Goal: Information Seeking & Learning: Find specific page/section

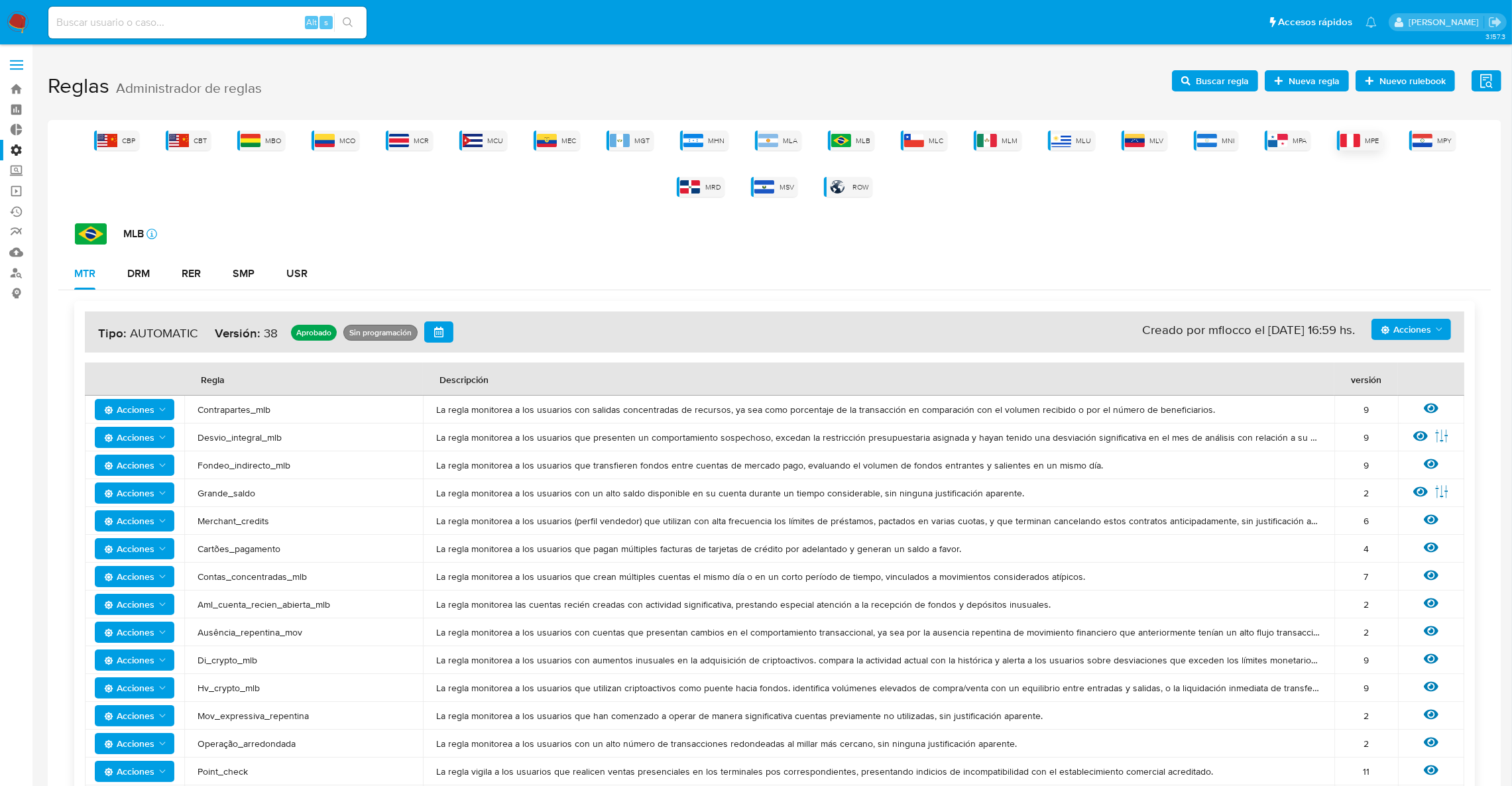
click at [1340, 134] on img at bounding box center [1350, 140] width 20 height 13
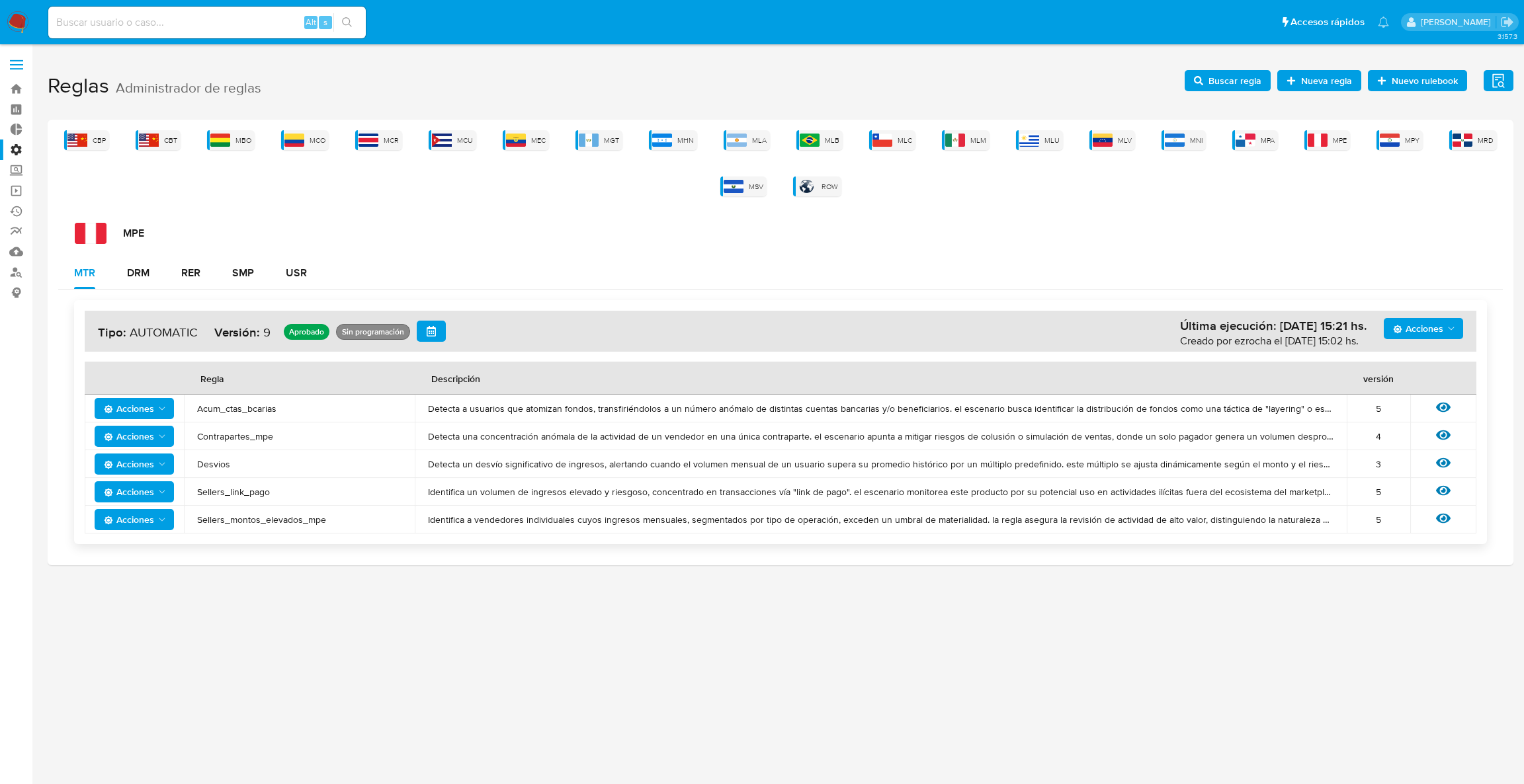
click at [158, 467] on icon "Acciones" at bounding box center [162, 464] width 10 height 10
click at [1443, 466] on icon at bounding box center [1443, 464] width 15 height 10
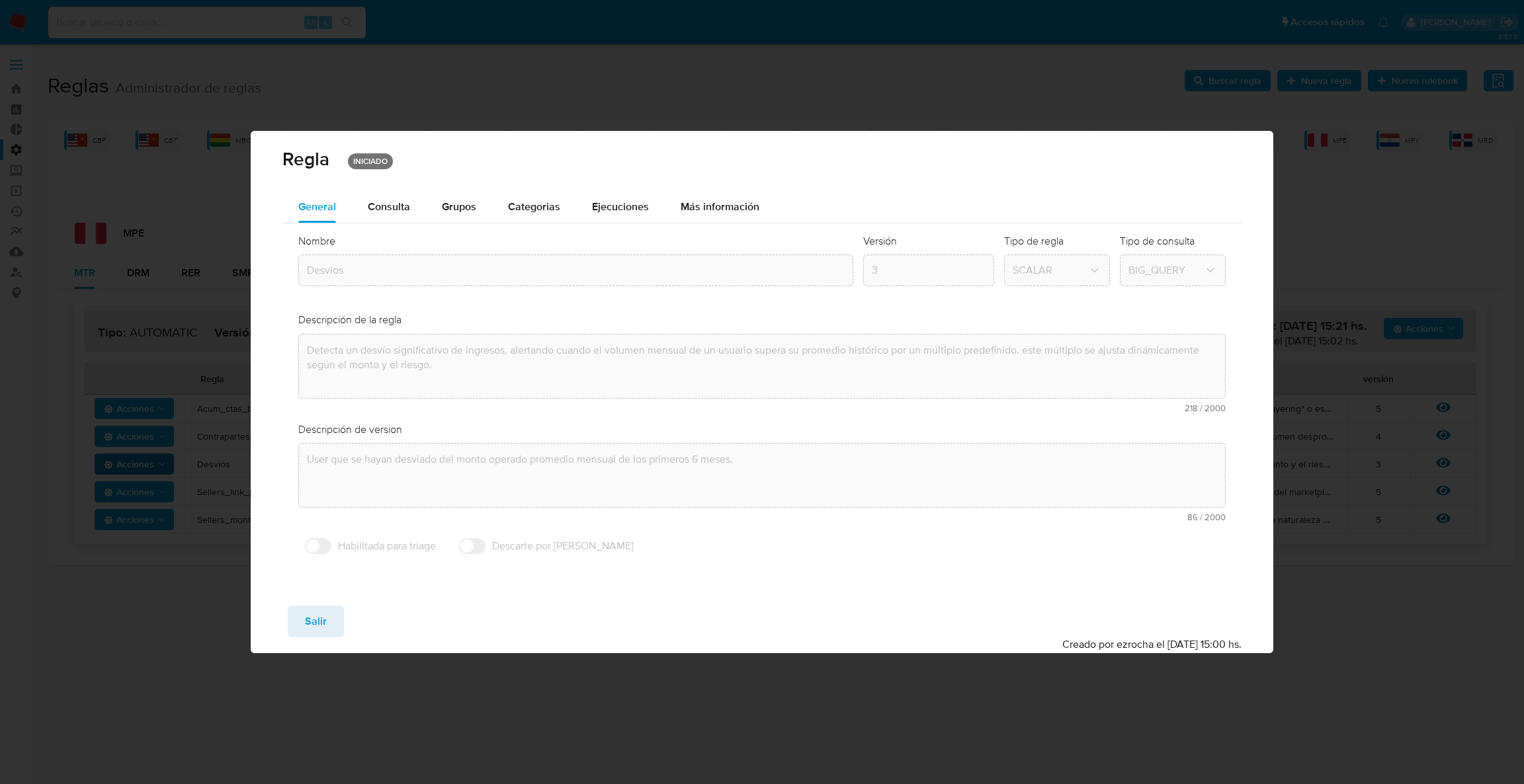
click at [387, 232] on div "Nombre text-es Desvios text-pt Desvios Aceptar Versión 3 Tipo de regla SCALAR T…" at bounding box center [762, 398] width 959 height 348
click at [400, 202] on span "Consulta" at bounding box center [389, 206] width 43 height 15
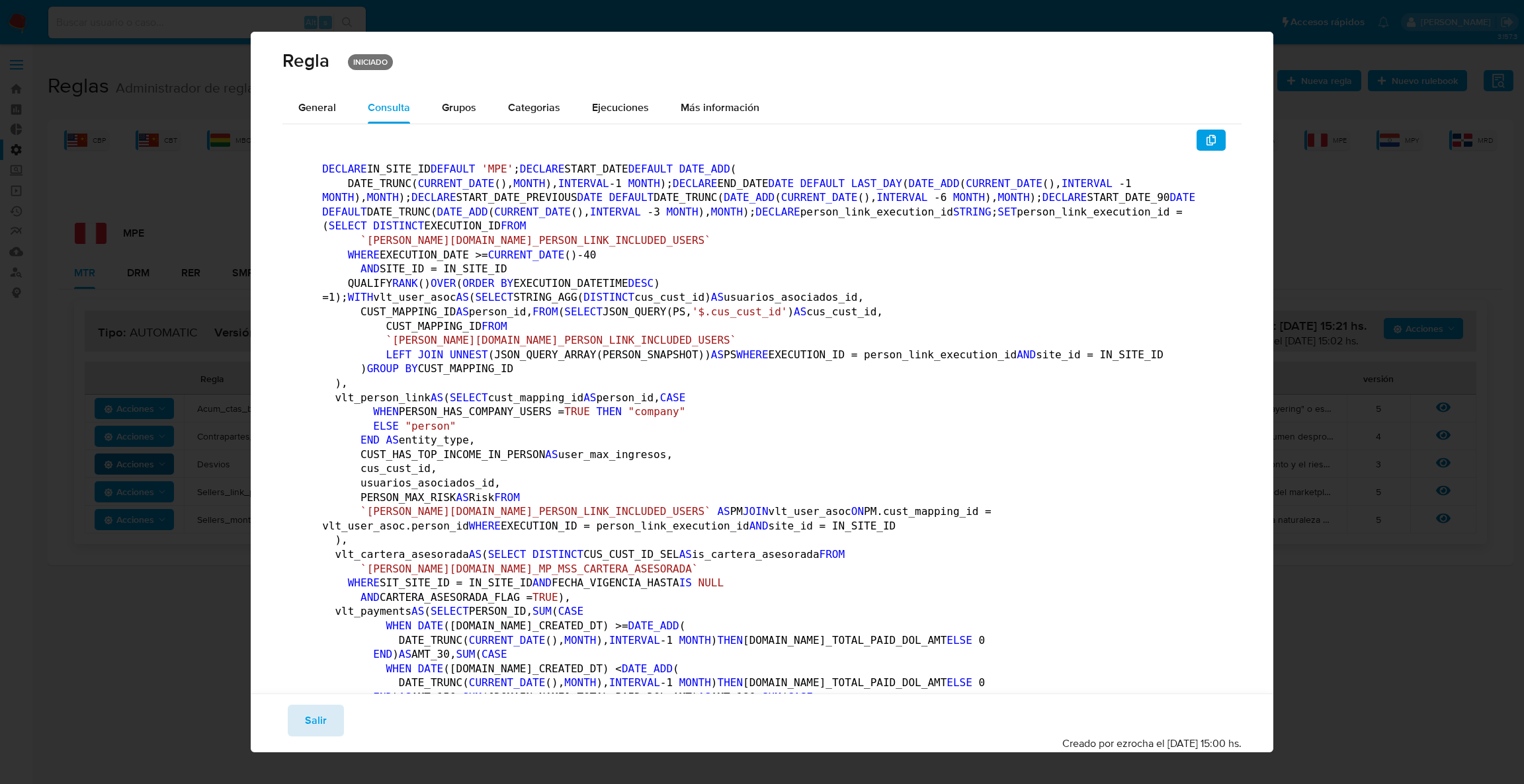
click at [312, 716] on span "Salir" at bounding box center [316, 721] width 22 height 29
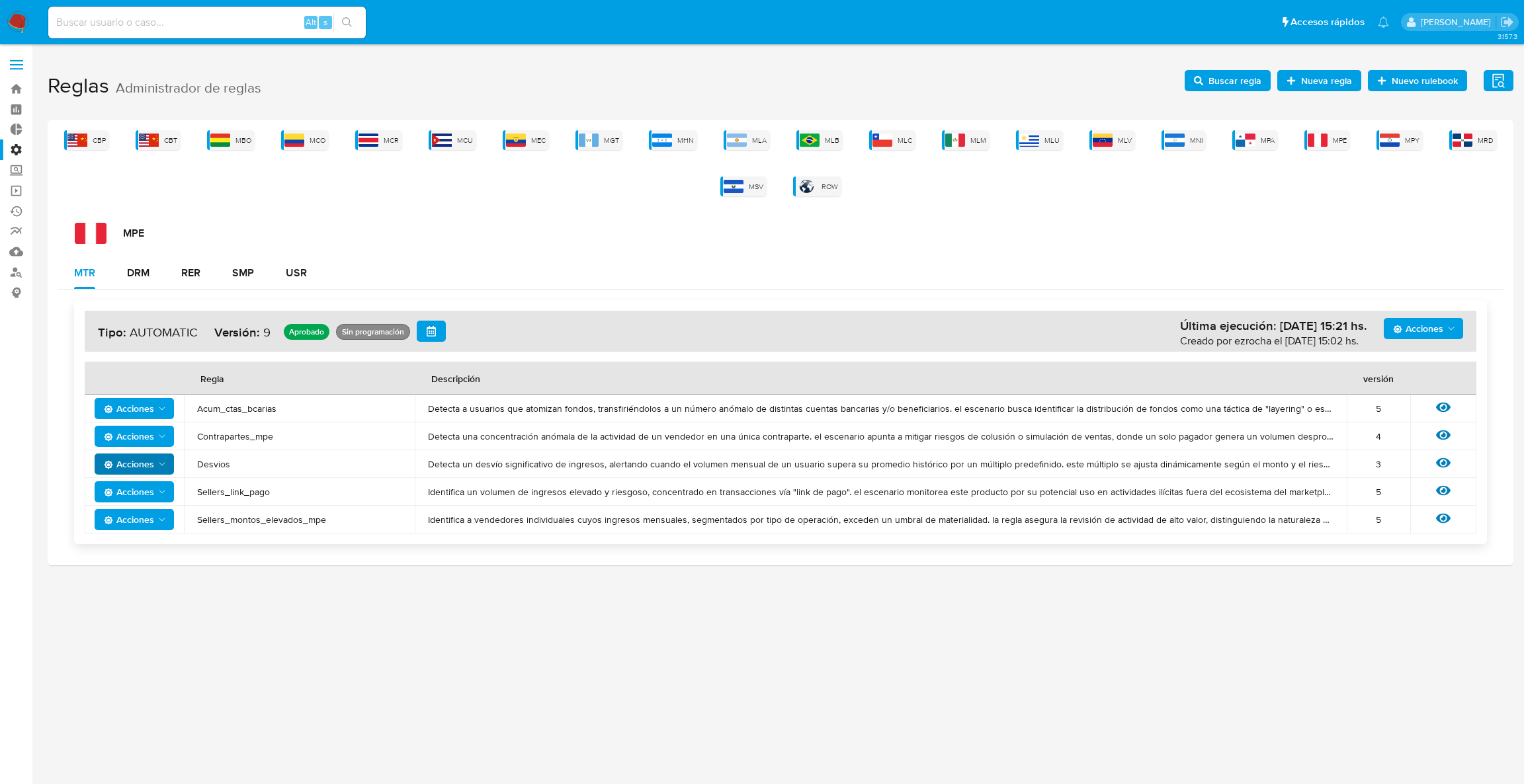
click at [382, 629] on div "3.157.3" at bounding box center [781, 414] width 1466 height 722
click at [1452, 455] on div "Ver regla" at bounding box center [1443, 464] width 40 height 17
click at [1443, 459] on icon at bounding box center [1443, 463] width 15 height 15
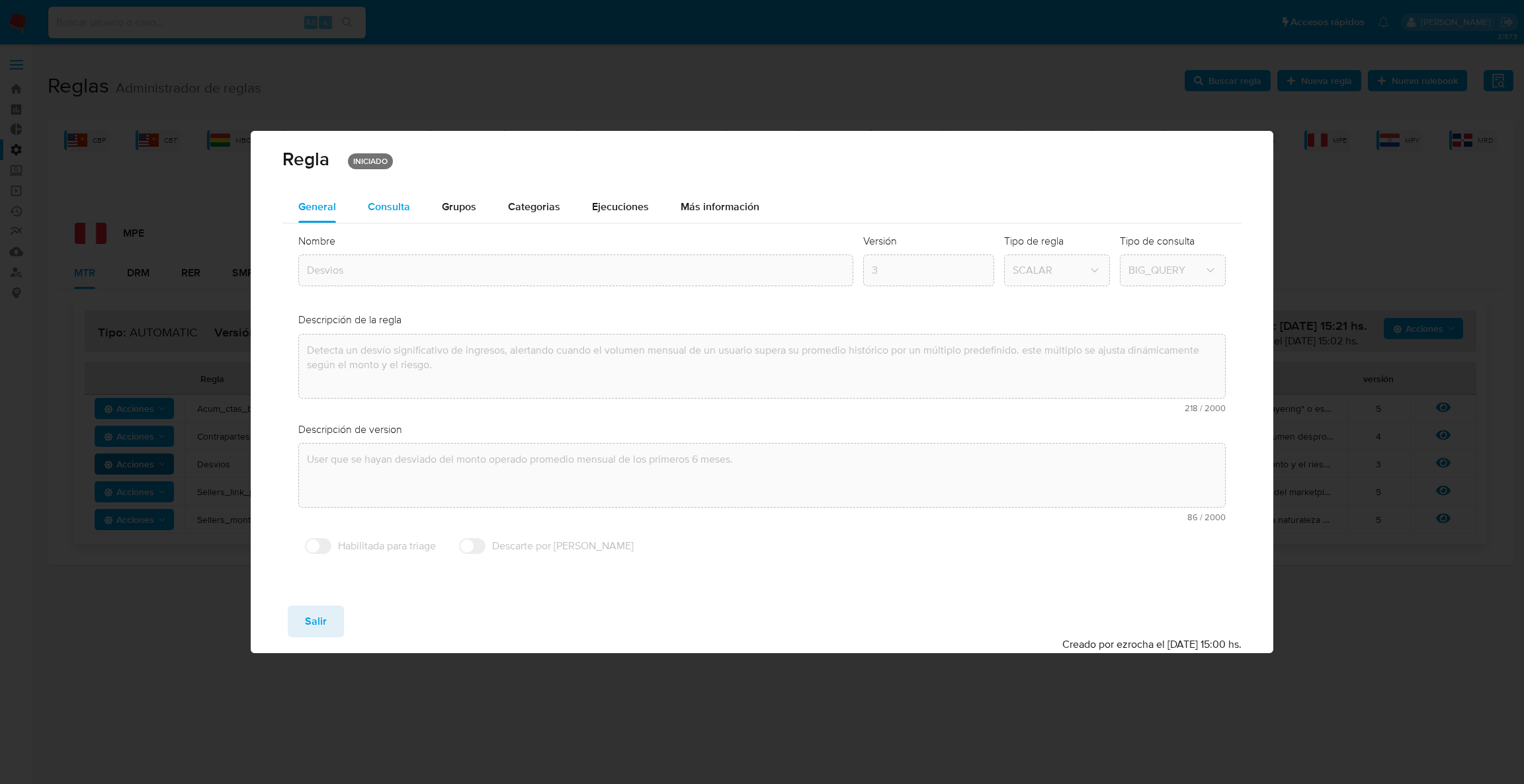
click at [375, 206] on span "Consulta" at bounding box center [389, 206] width 43 height 15
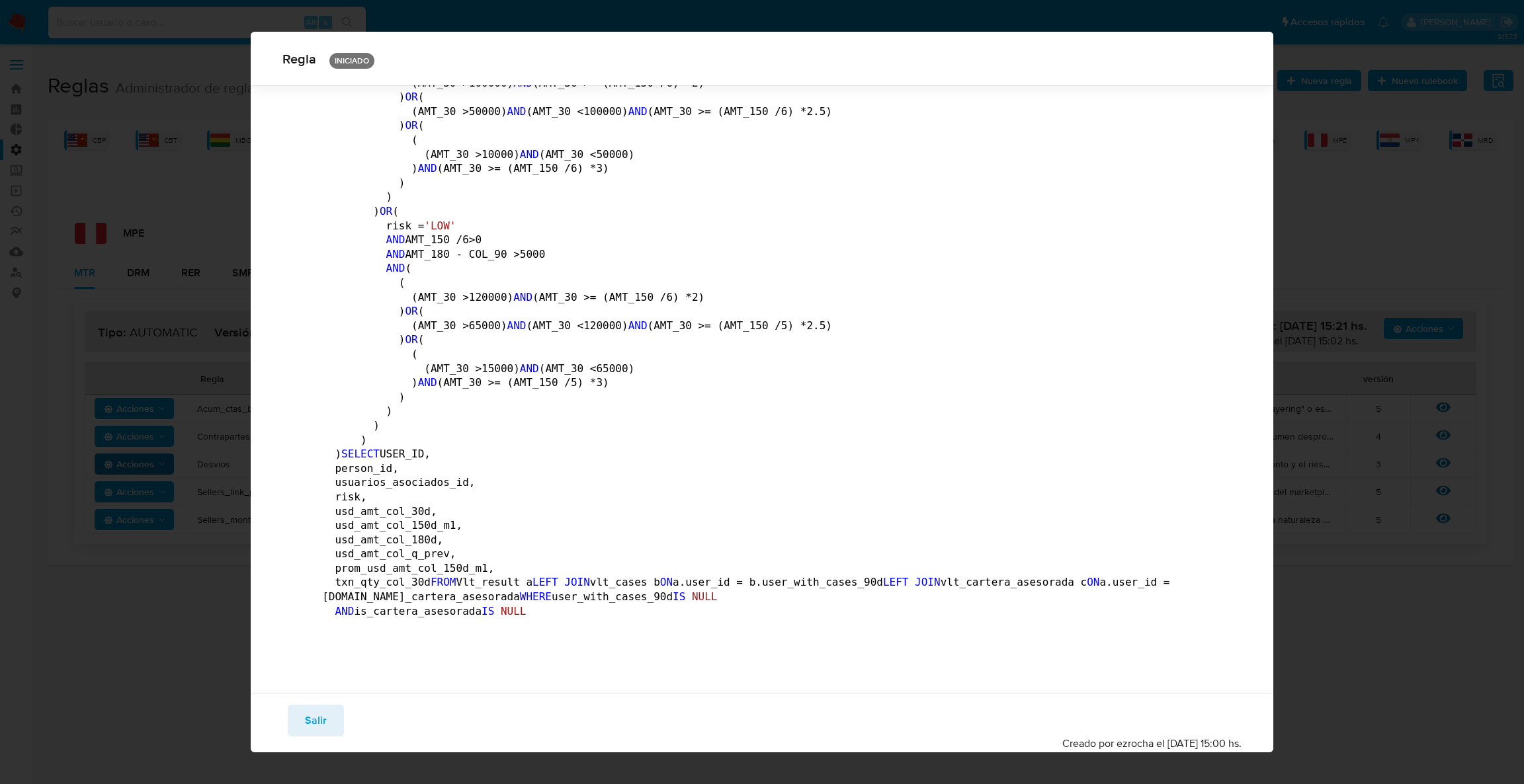
scroll to position [1878, 0]
click at [285, 708] on div "Guardar Salir Simular Confirmar" at bounding box center [762, 720] width 959 height 32
click at [288, 726] on button "Salir" at bounding box center [316, 720] width 56 height 32
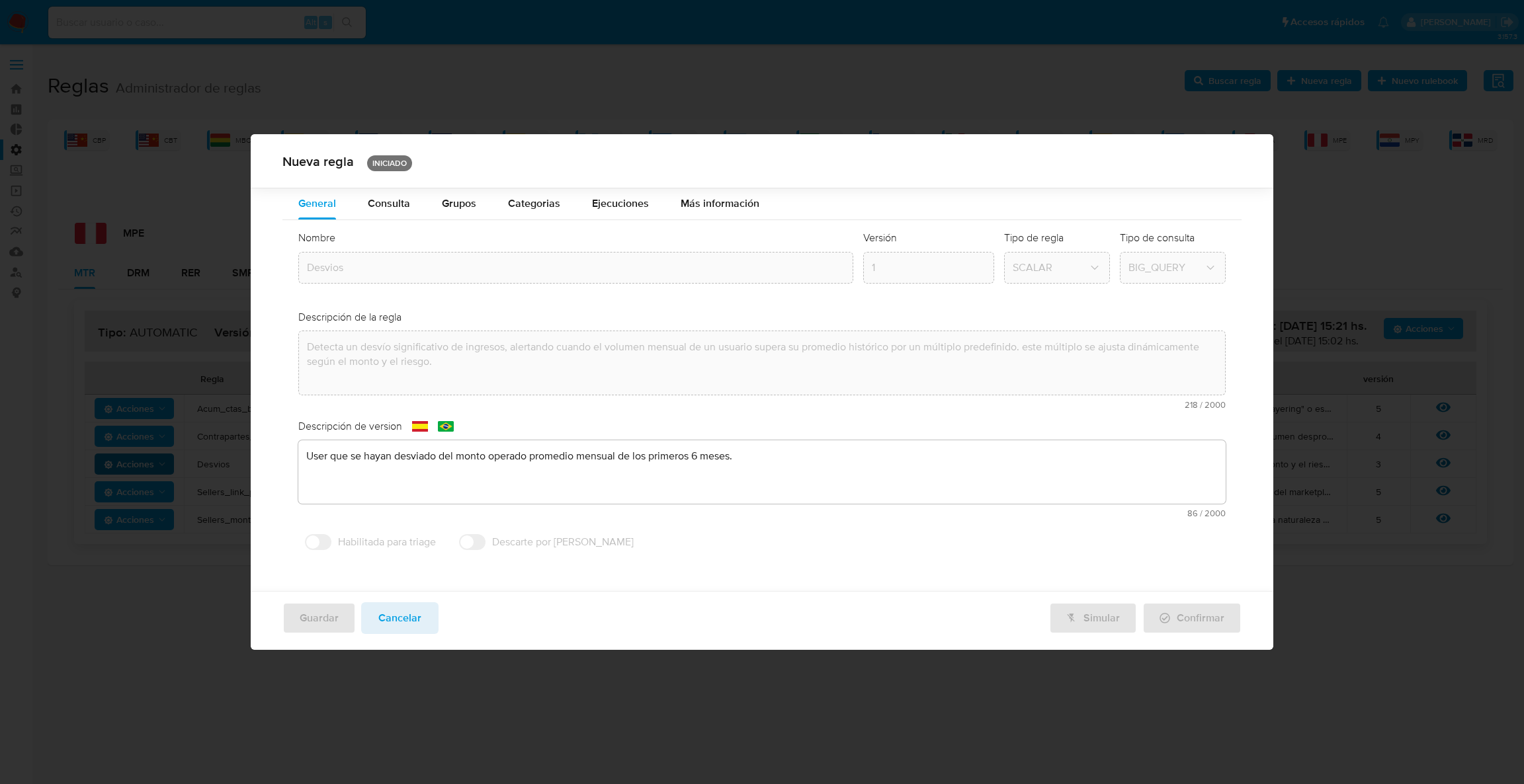
scroll to position [0, 0]
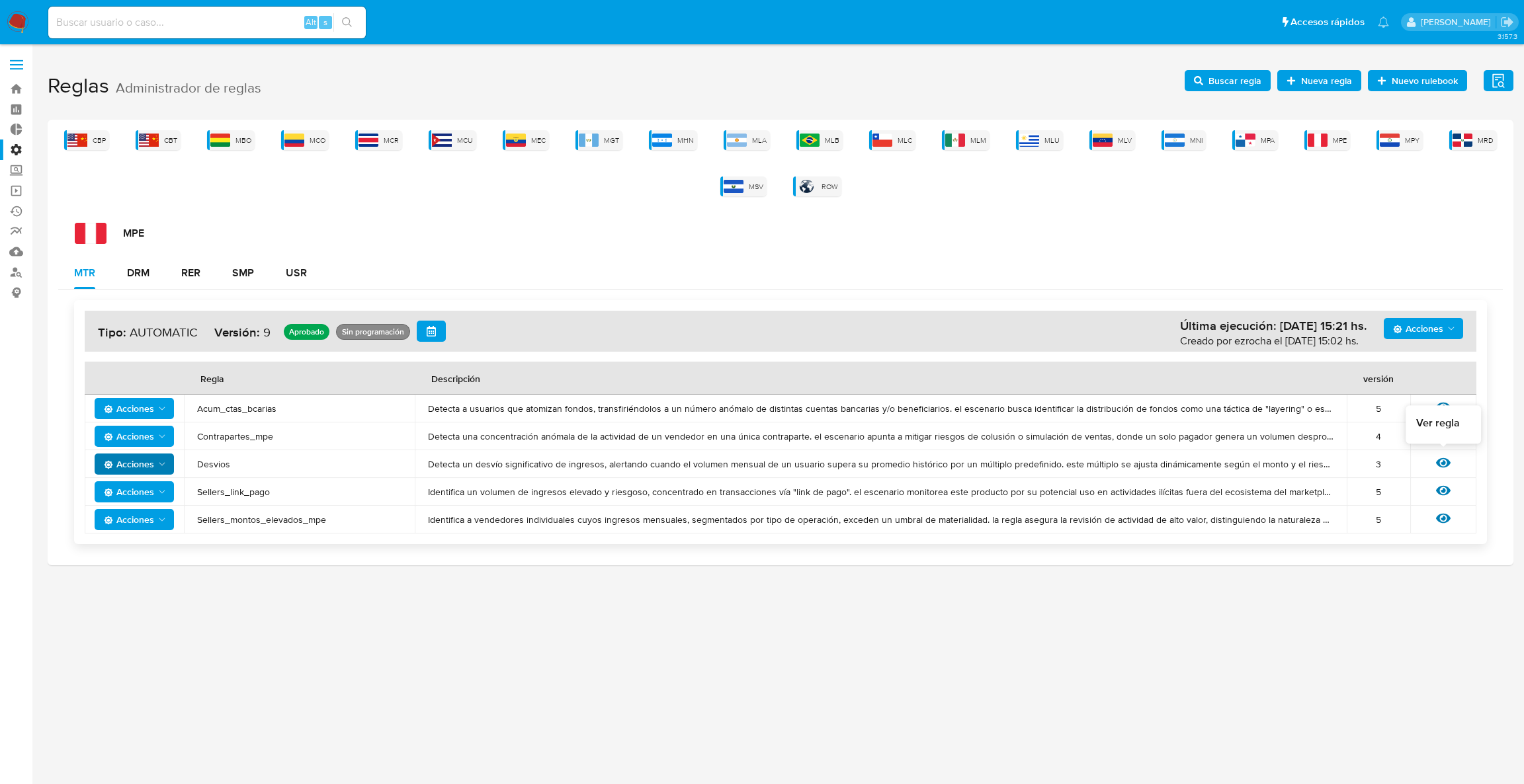
click at [1443, 467] on icon at bounding box center [1443, 463] width 15 height 15
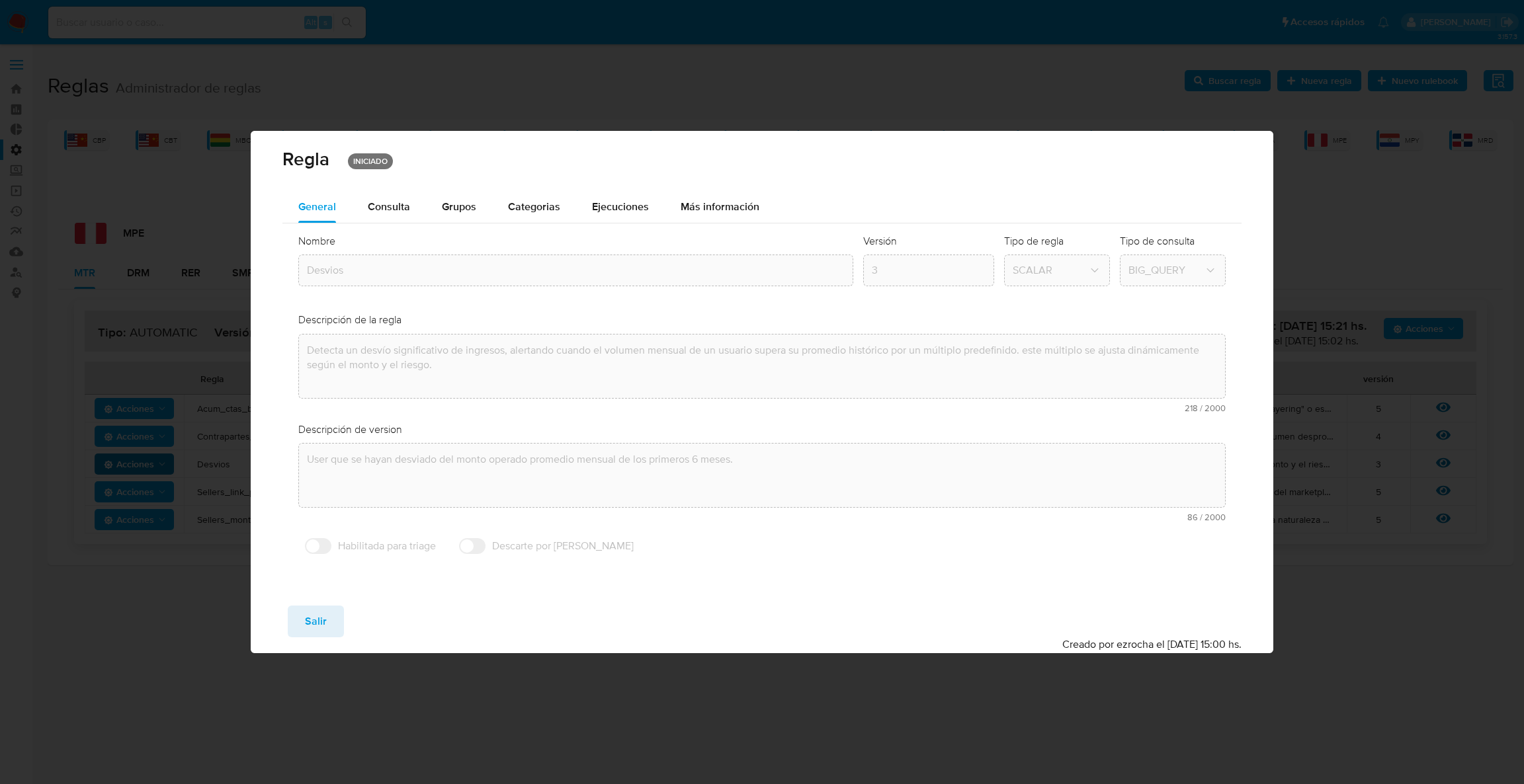
click at [407, 212] on span "Consulta" at bounding box center [389, 206] width 43 height 15
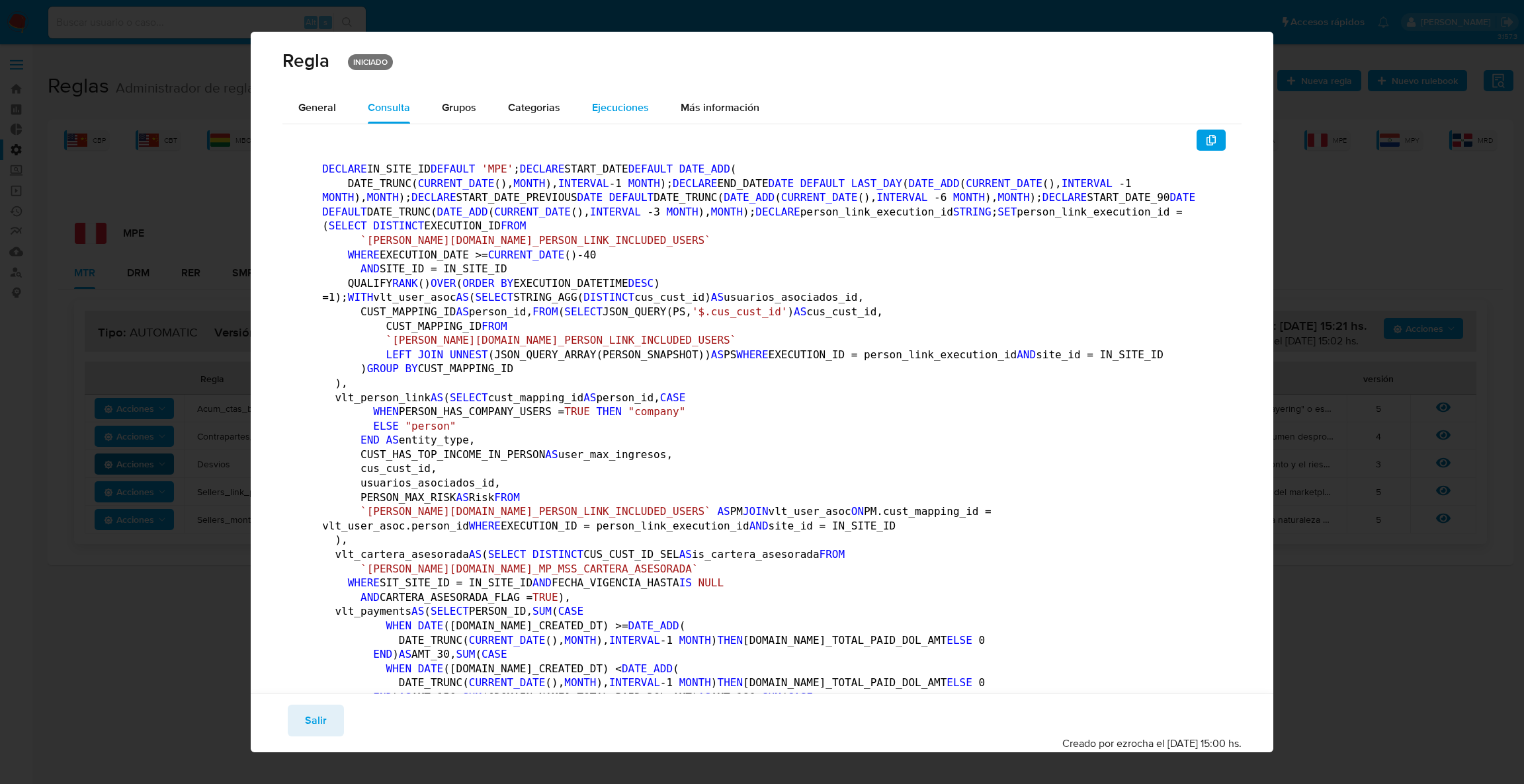
click at [621, 98] on div "Ejecuciones" at bounding box center [621, 107] width 57 height 32
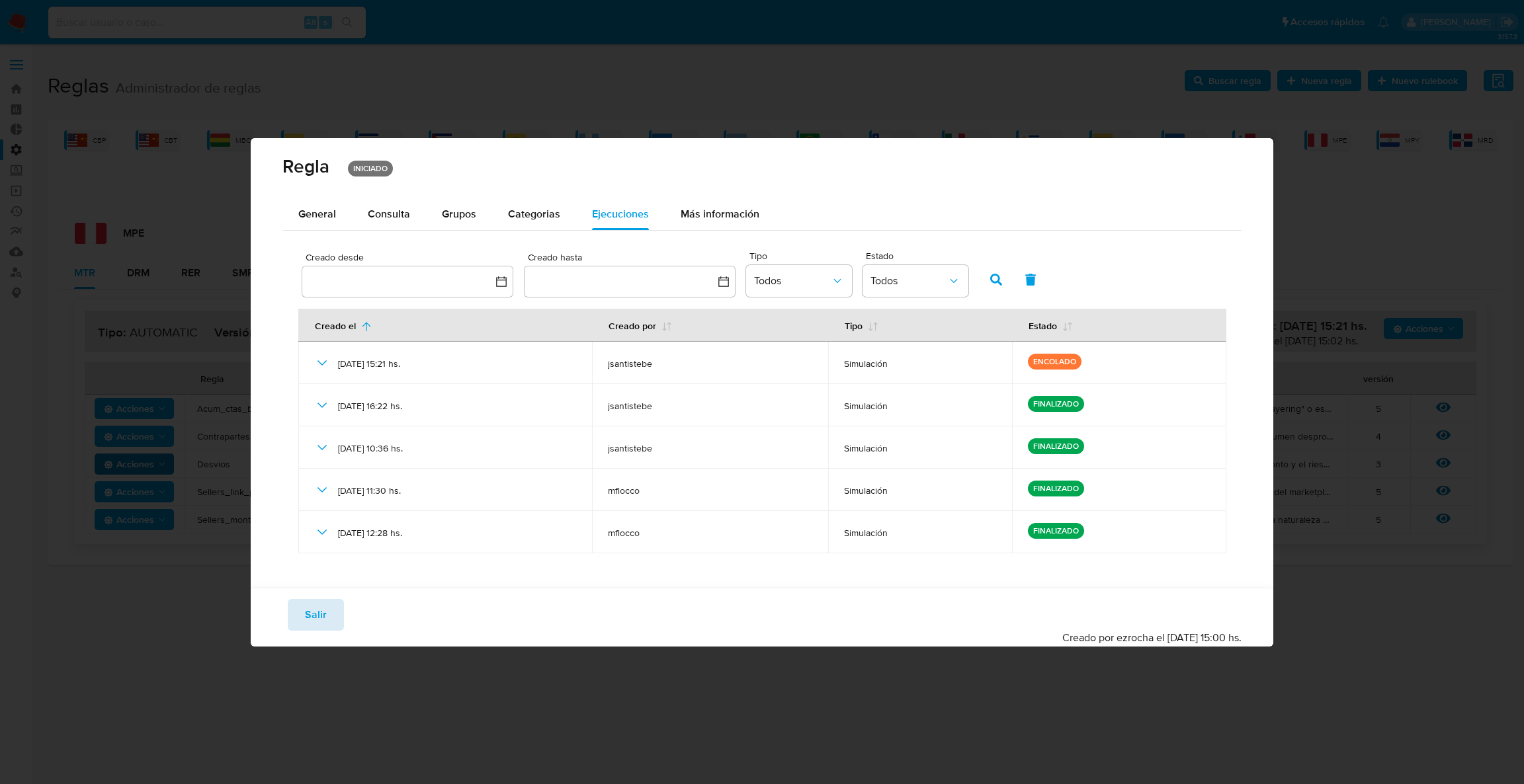
click at [313, 617] on span "Salir" at bounding box center [316, 615] width 22 height 29
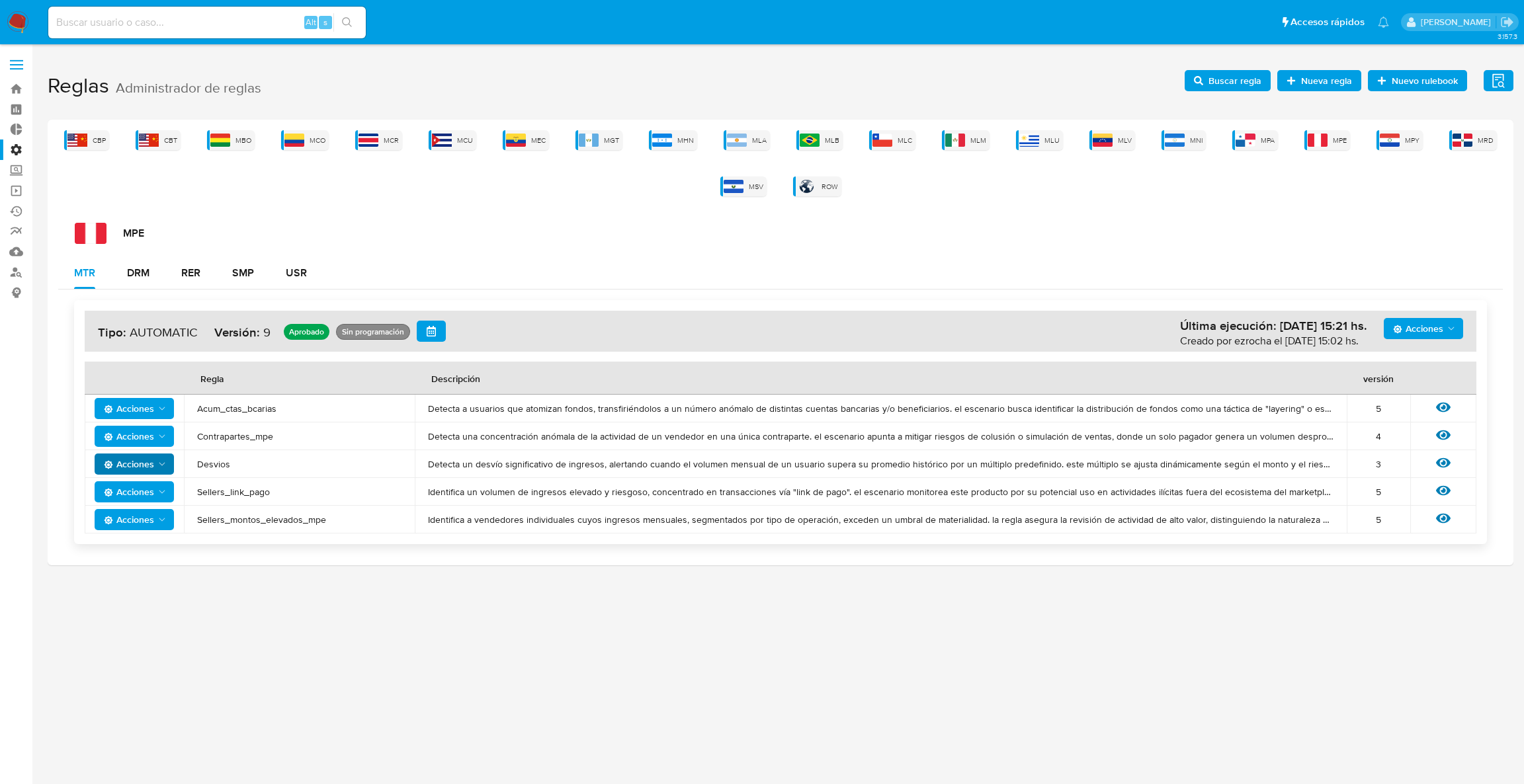
click at [1431, 319] on span "Acciones" at bounding box center [1418, 329] width 51 height 21
click at [1431, 397] on button "Ver historico" at bounding box center [1423, 393] width 119 height 32
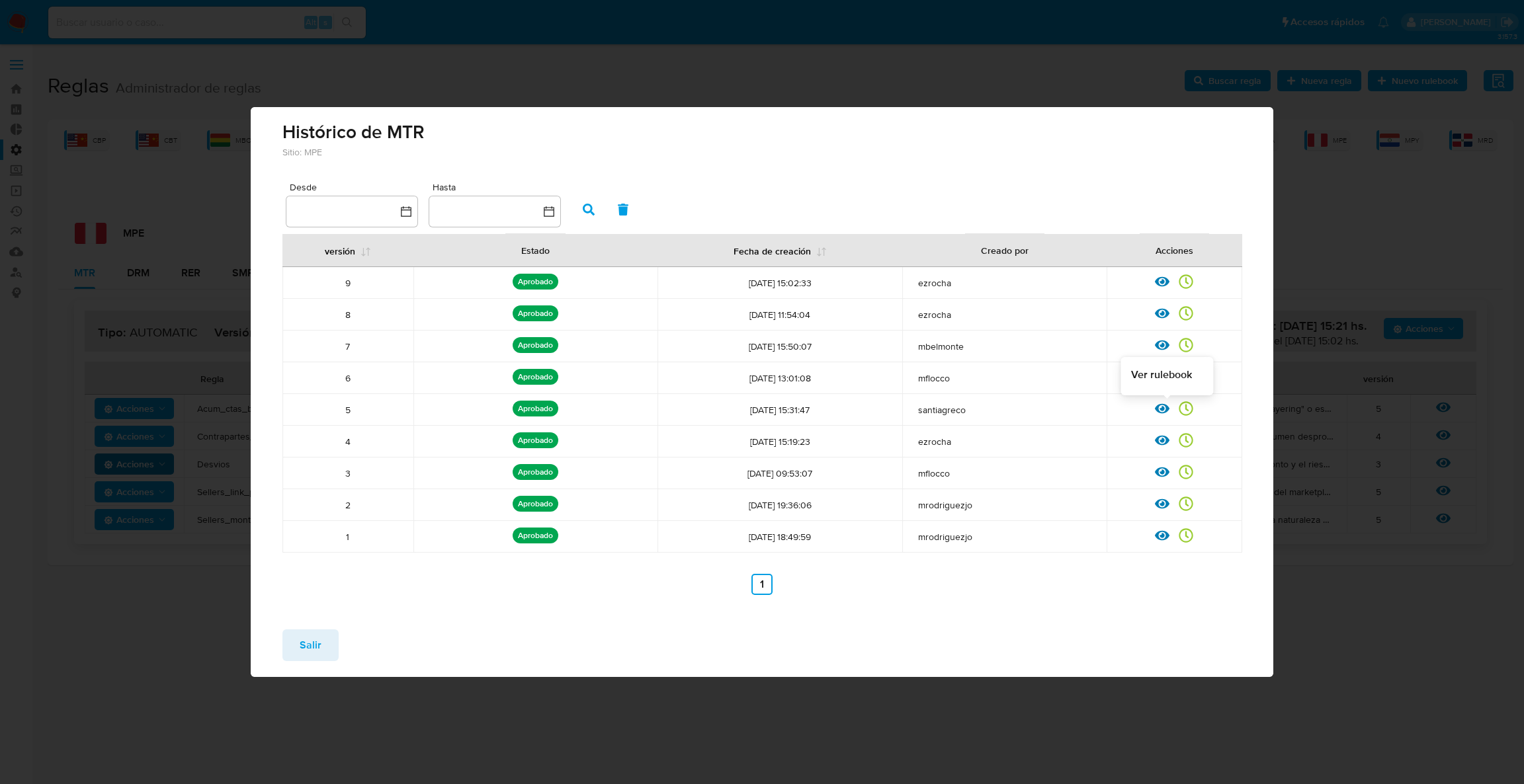
click at [1160, 411] on icon at bounding box center [1162, 409] width 15 height 15
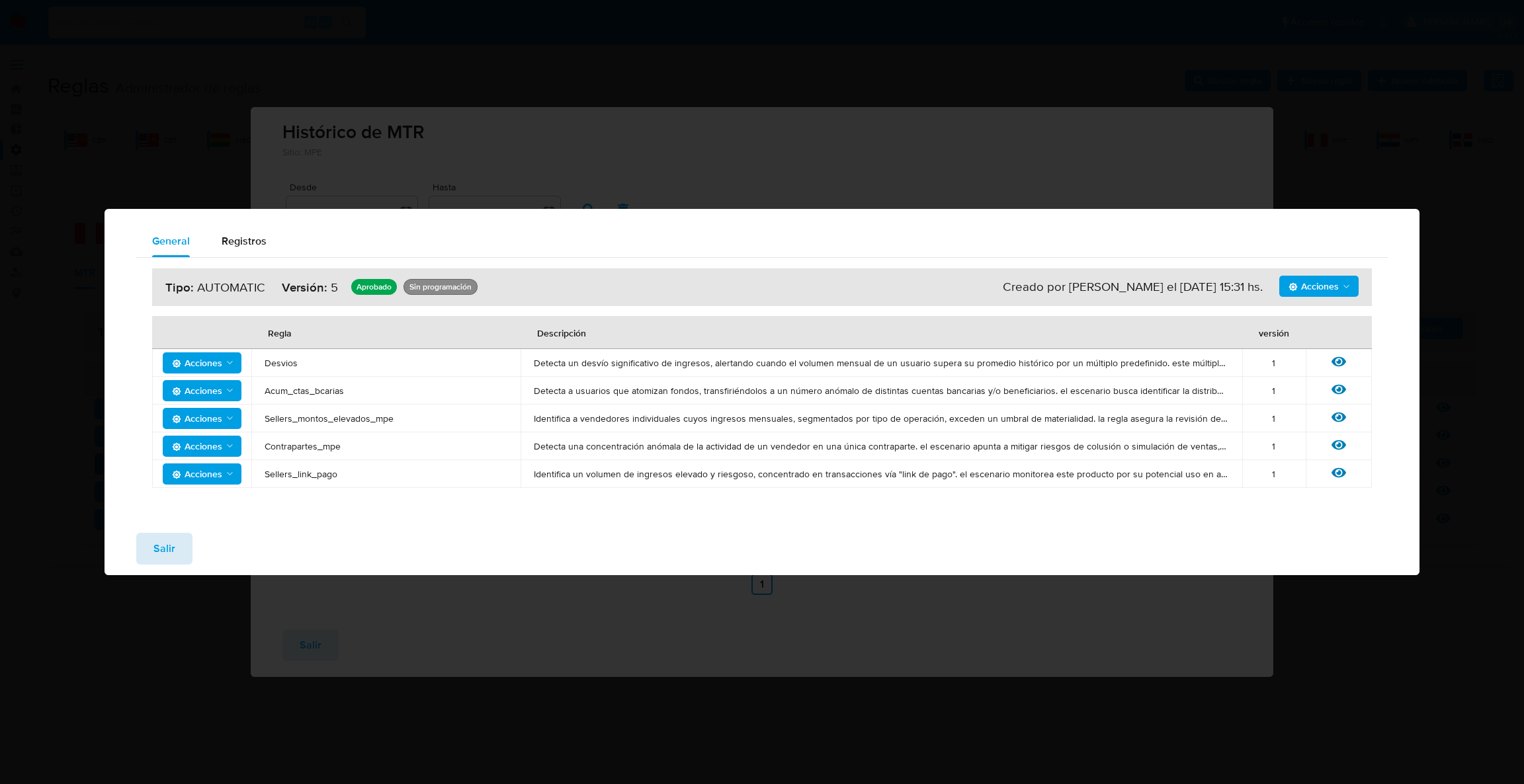
click at [140, 543] on div "Salir" at bounding box center [762, 549] width 1315 height 53
click at [1335, 359] on icon at bounding box center [1339, 362] width 15 height 10
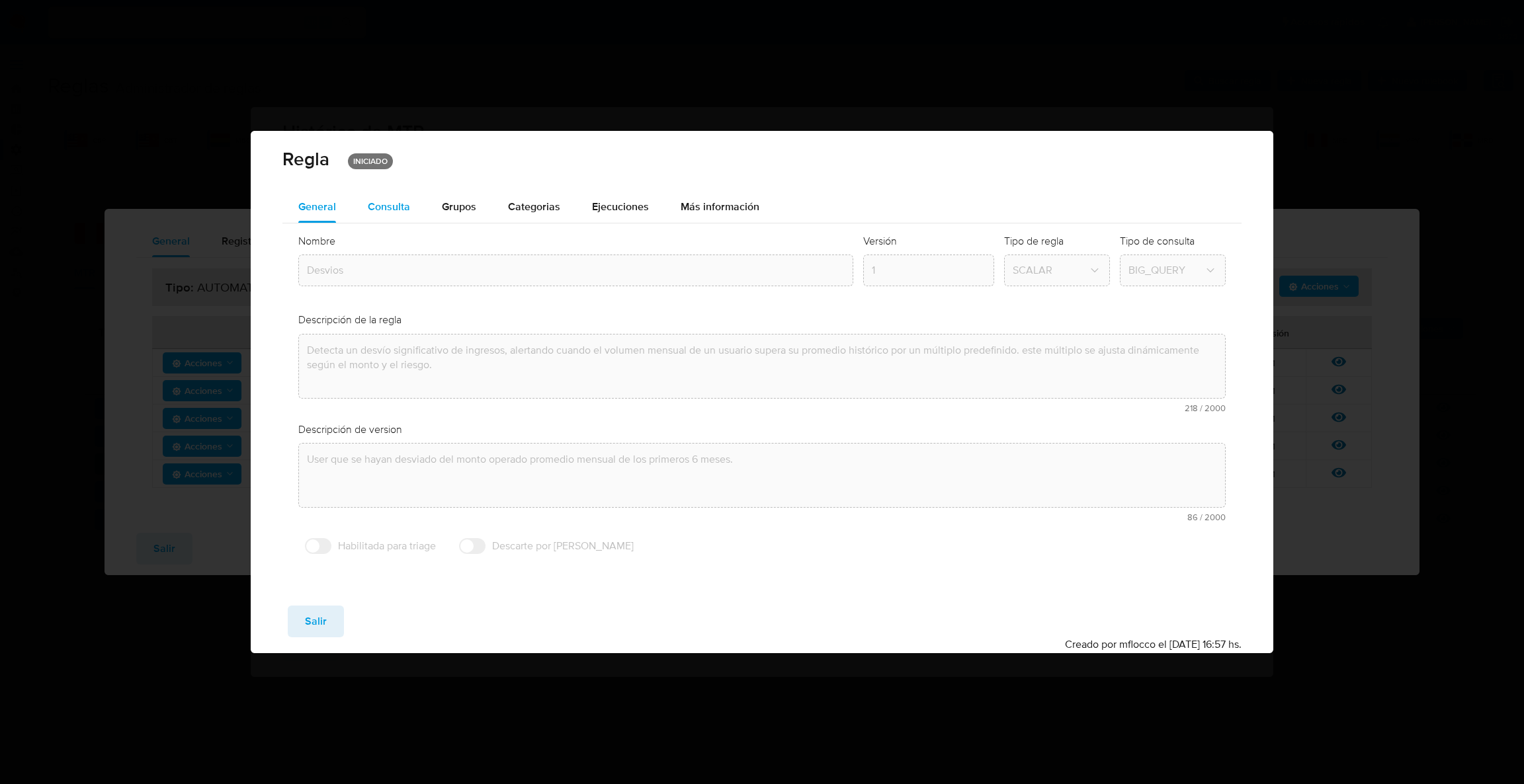
click at [414, 206] on button "Consulta" at bounding box center [389, 207] width 74 height 32
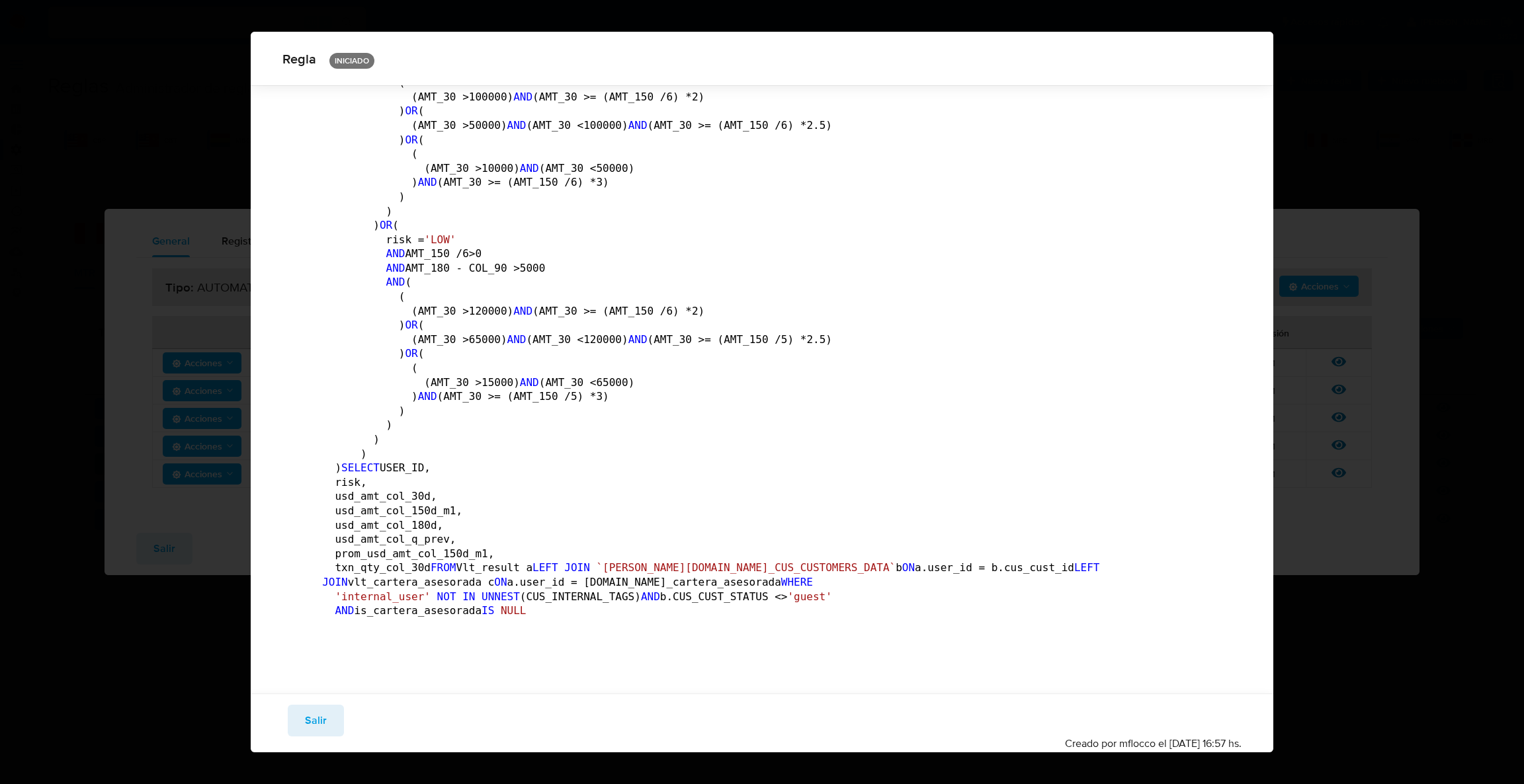
scroll to position [1679, 0]
click at [322, 714] on span "Salir" at bounding box center [316, 721] width 22 height 29
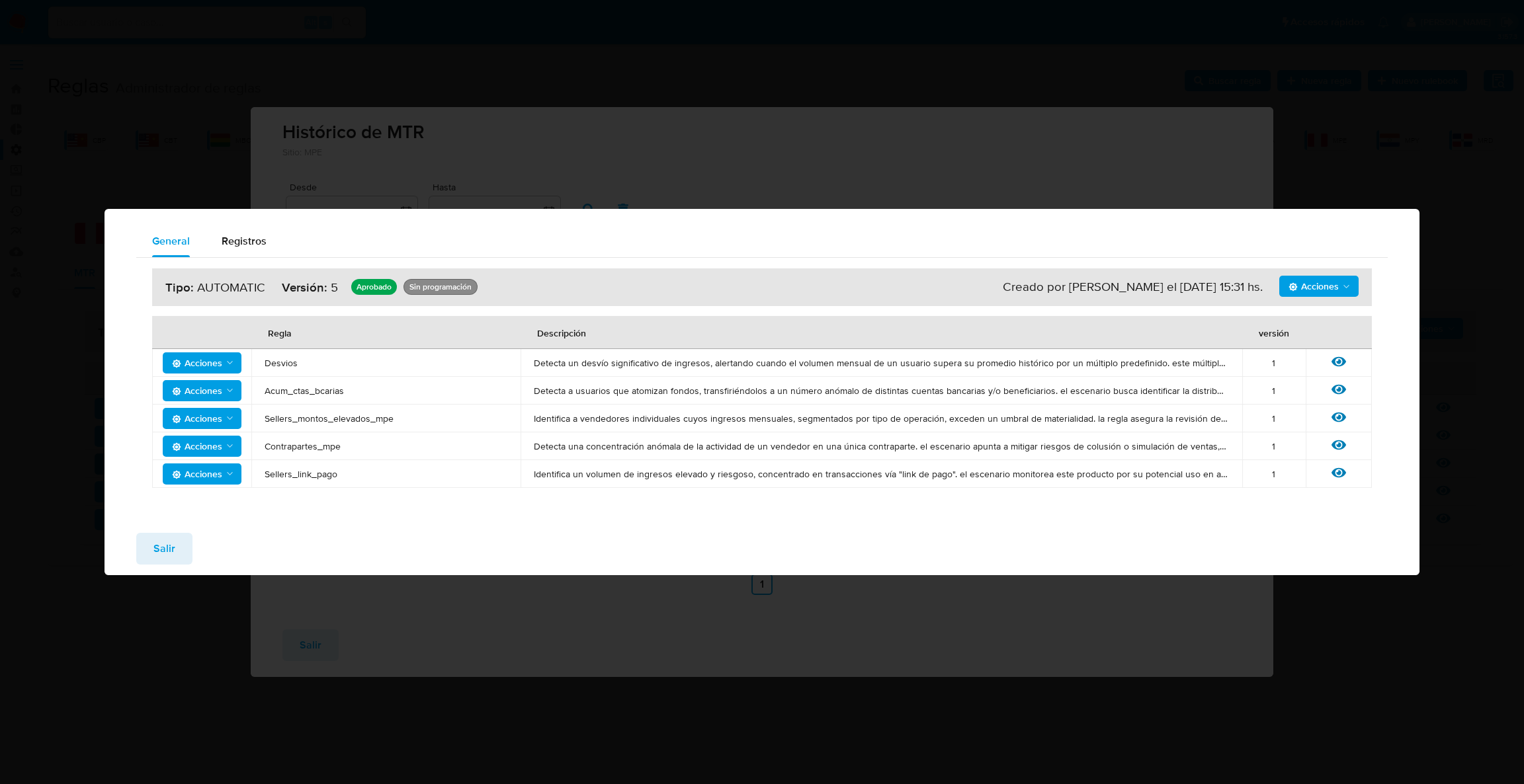
click at [156, 546] on span "Salir" at bounding box center [164, 549] width 22 height 29
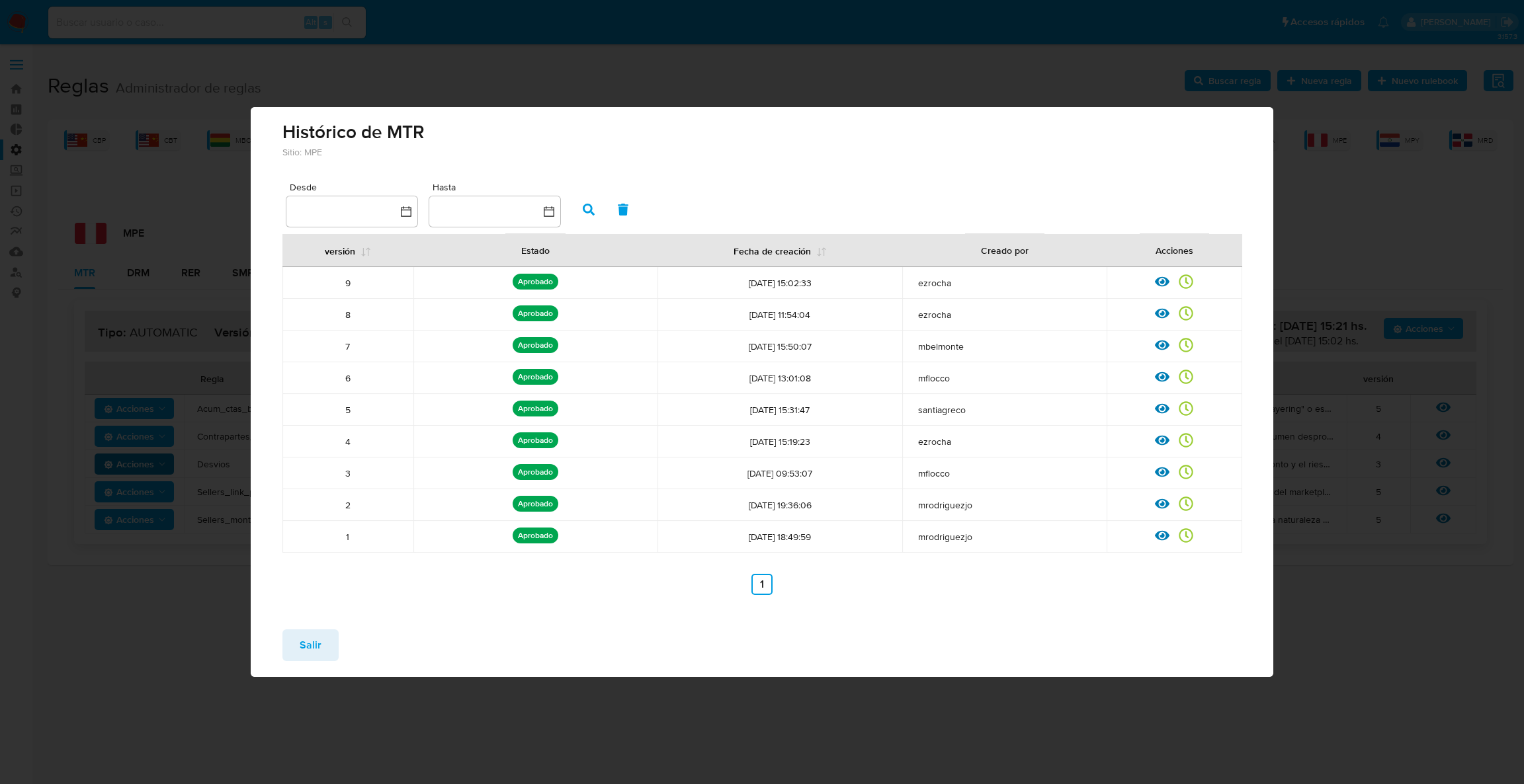
click at [323, 639] on button "Salir" at bounding box center [310, 645] width 56 height 32
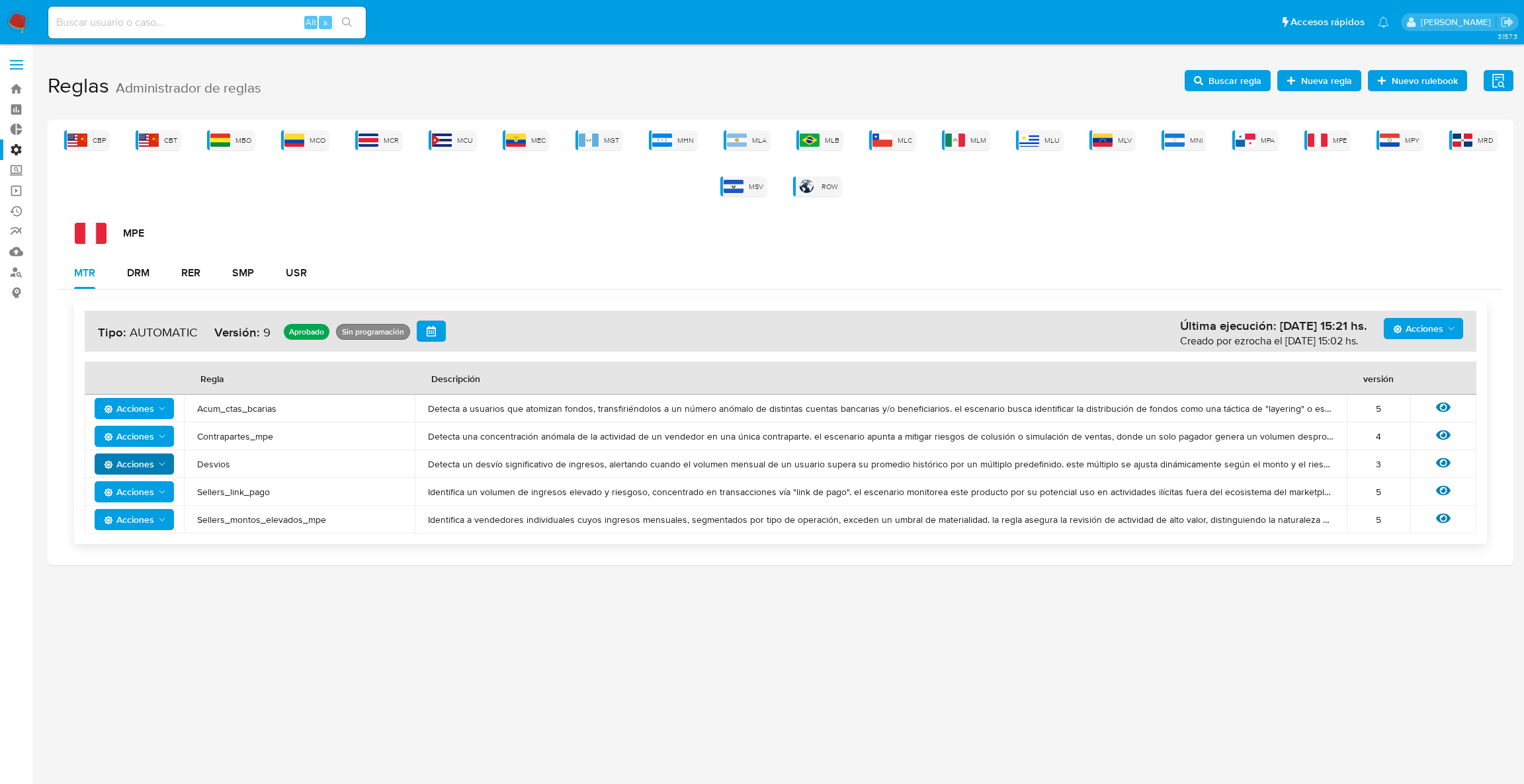
click at [1268, 86] on button "Buscar regla" at bounding box center [1228, 81] width 86 height 21
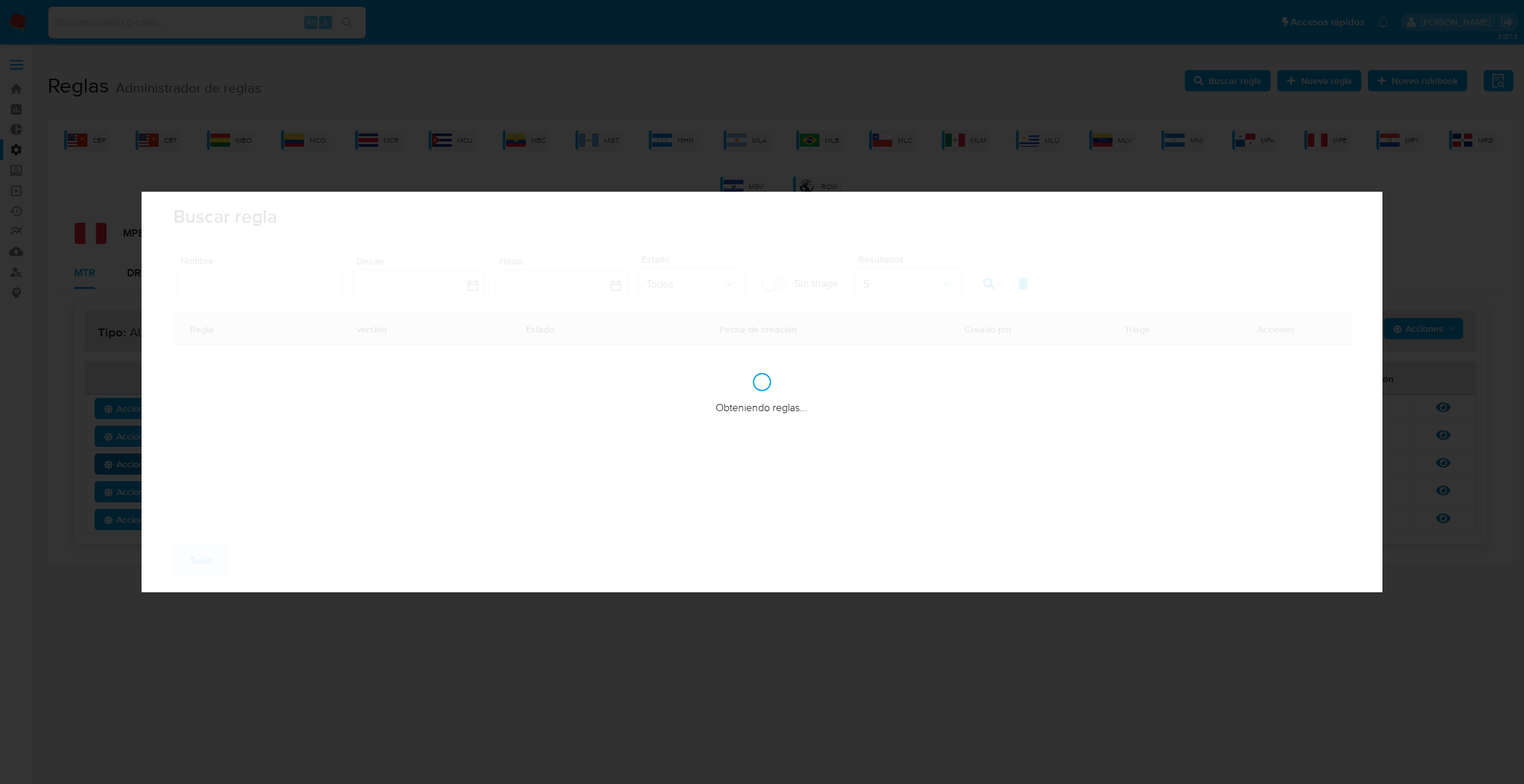
click at [1245, 78] on div "Buscar regla Nombre Desde Hasta Estado Todos Sin triage Resultados 5 Regla vers…" at bounding box center [762, 392] width 1524 height 784
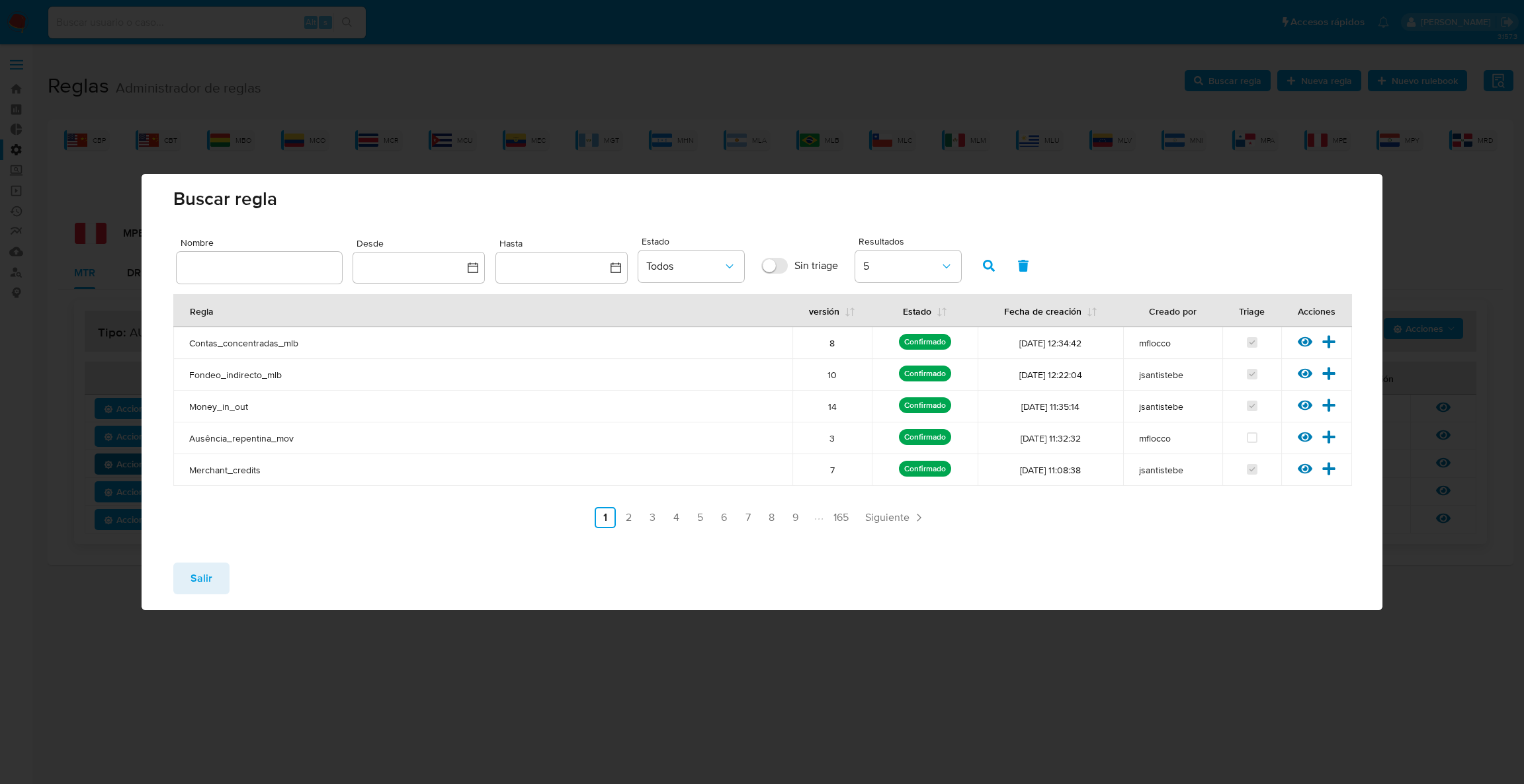
click at [236, 276] on div at bounding box center [259, 268] width 165 height 32
click at [236, 275] on input "text" at bounding box center [259, 267] width 165 height 17
type input "desvios"
drag, startPoint x: 525, startPoint y: 270, endPoint x: 529, endPoint y: 275, distance: 6.4
click at [525, 271] on button "button" at bounding box center [561, 268] width 132 height 32
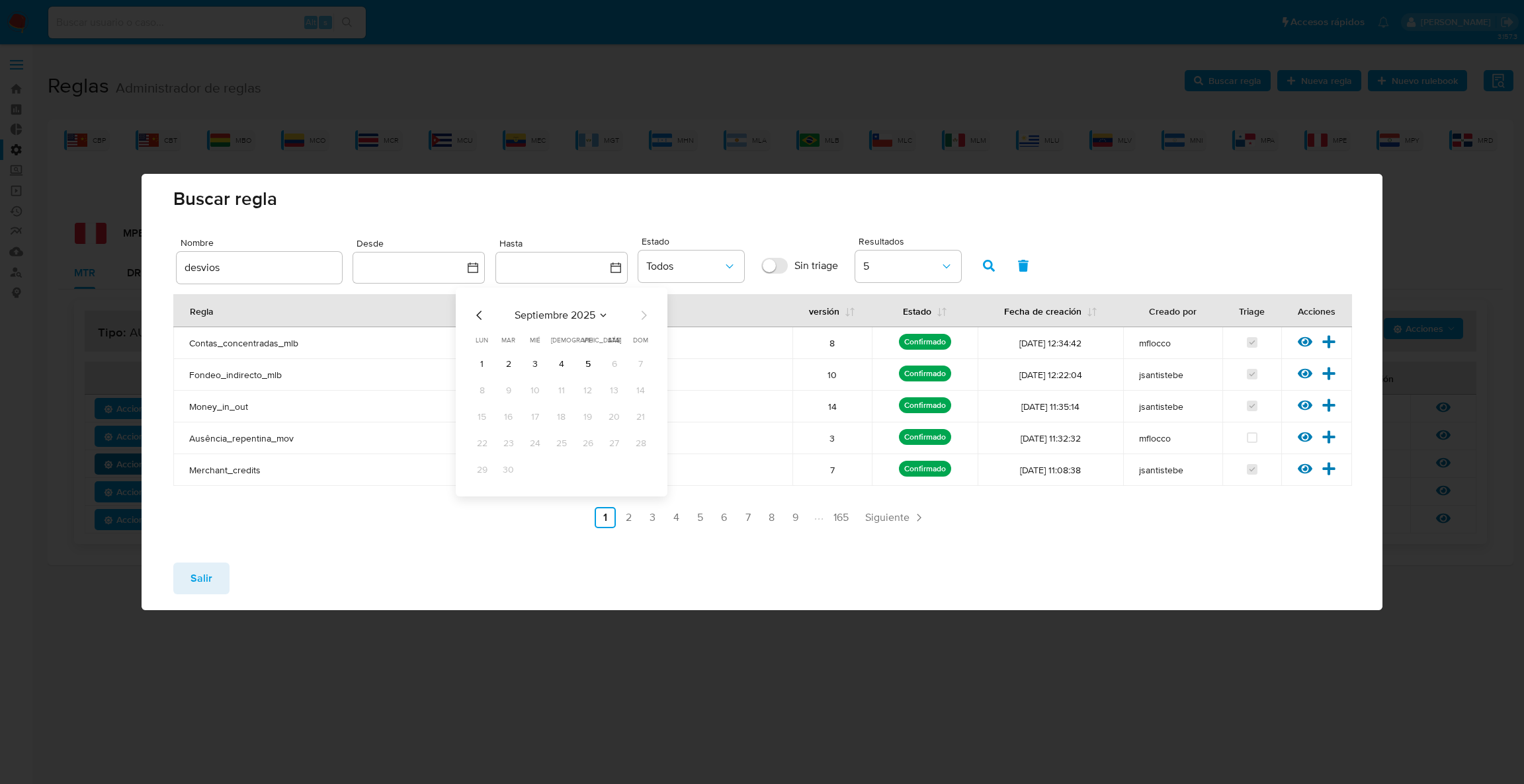
click at [992, 247] on div "Nombre desvios Desde Hasta [DATE] [DATE] lun [DATE] [PERSON_NAME][DATE] mié [DA…" at bounding box center [762, 260] width 1172 height 54
click at [987, 257] on span "button" at bounding box center [989, 265] width 12 height 23
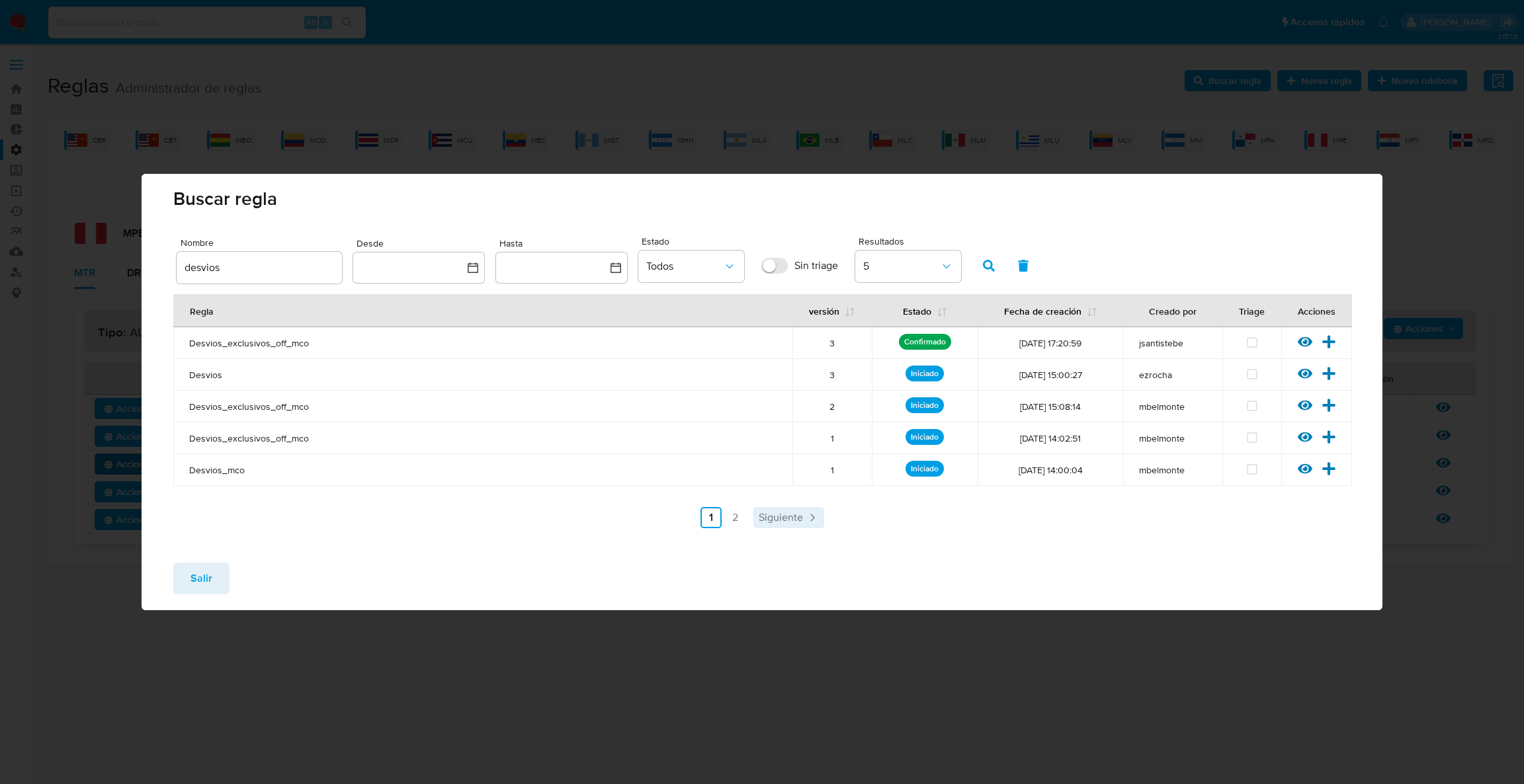
click at [798, 514] on span "Siguiente" at bounding box center [781, 518] width 44 height 10
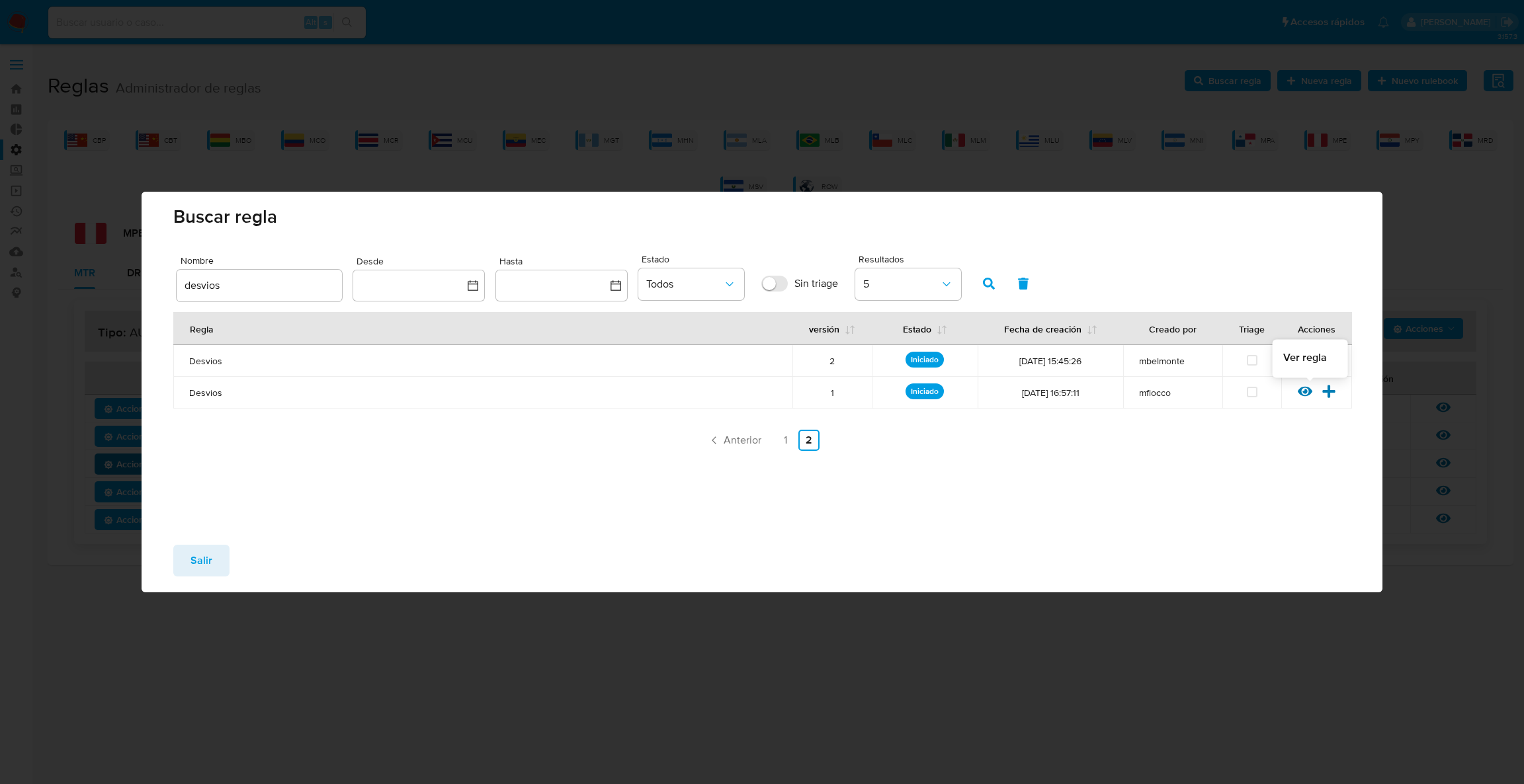
click at [1301, 393] on icon at bounding box center [1305, 392] width 15 height 10
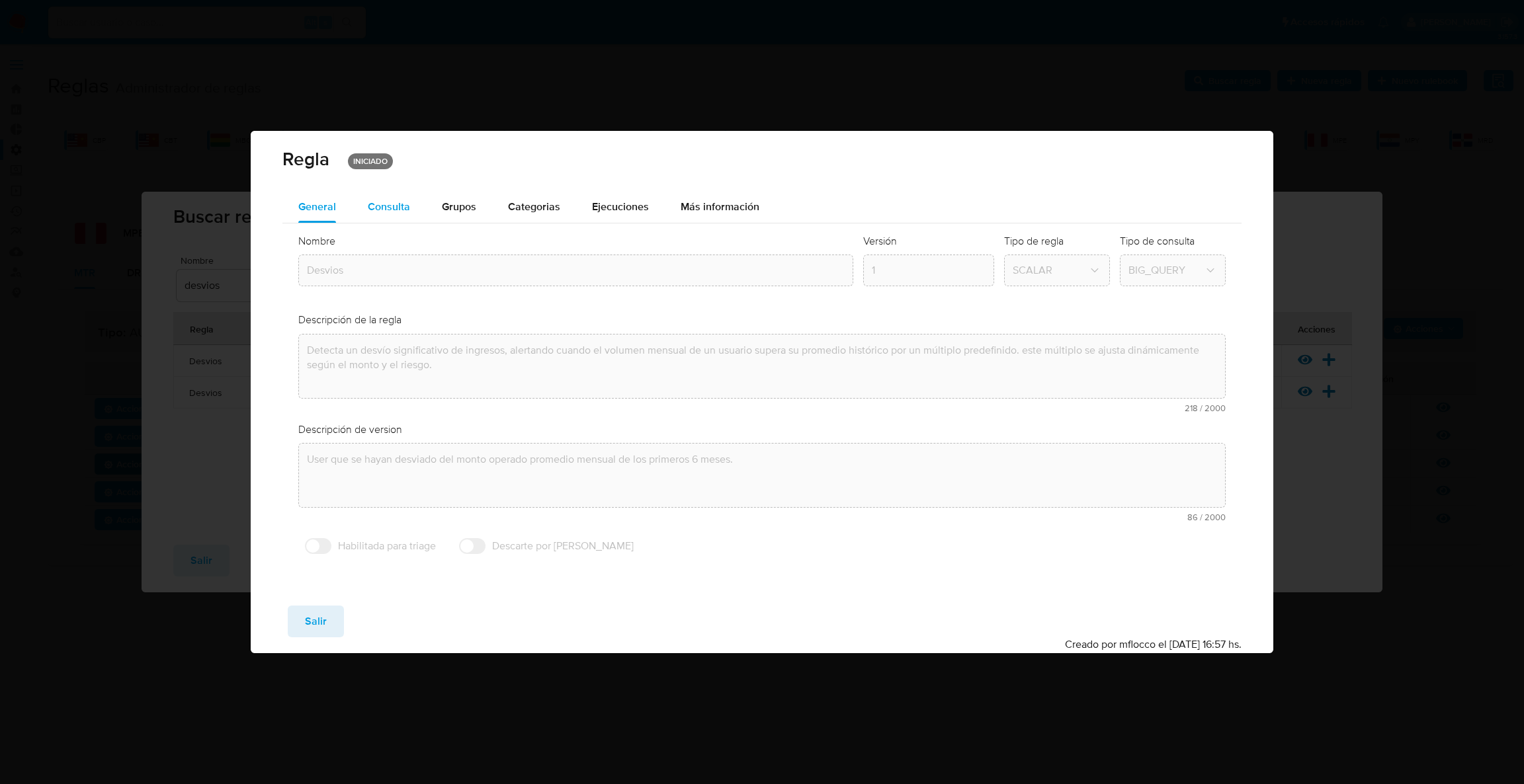
click at [386, 202] on span "Consulta" at bounding box center [389, 206] width 43 height 15
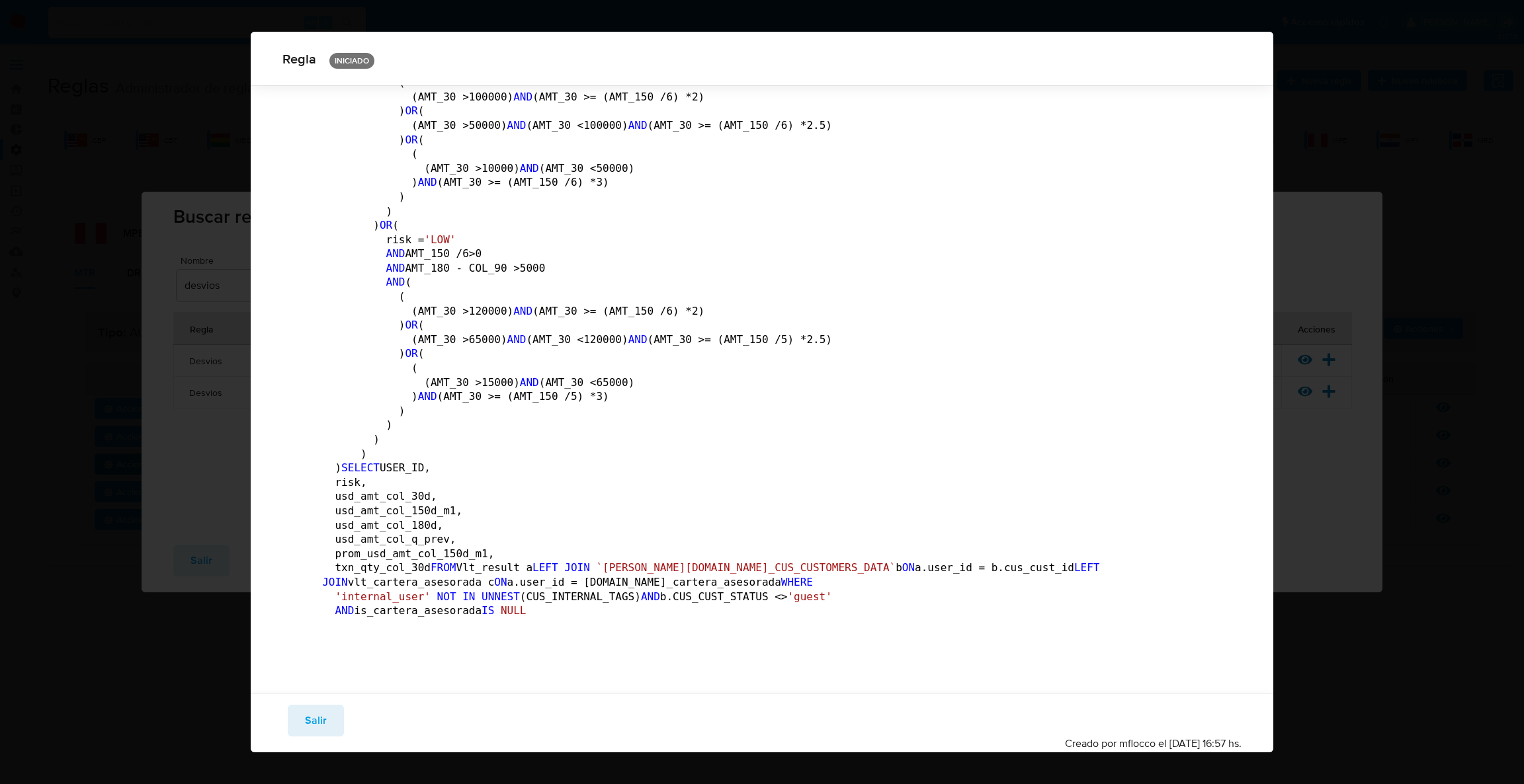
scroll to position [1977, 0]
click at [291, 725] on button "Salir" at bounding box center [316, 720] width 56 height 32
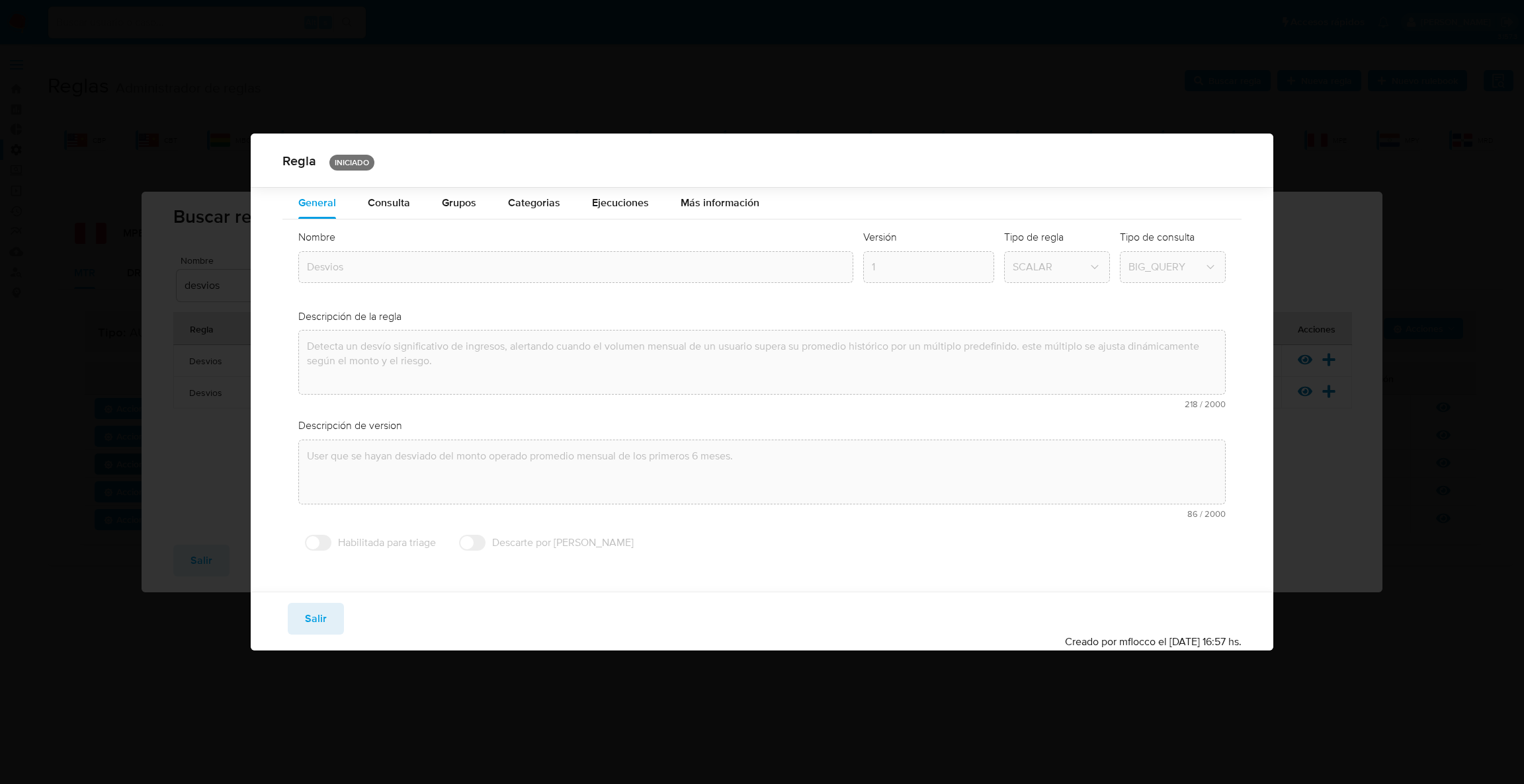
scroll to position [0, 0]
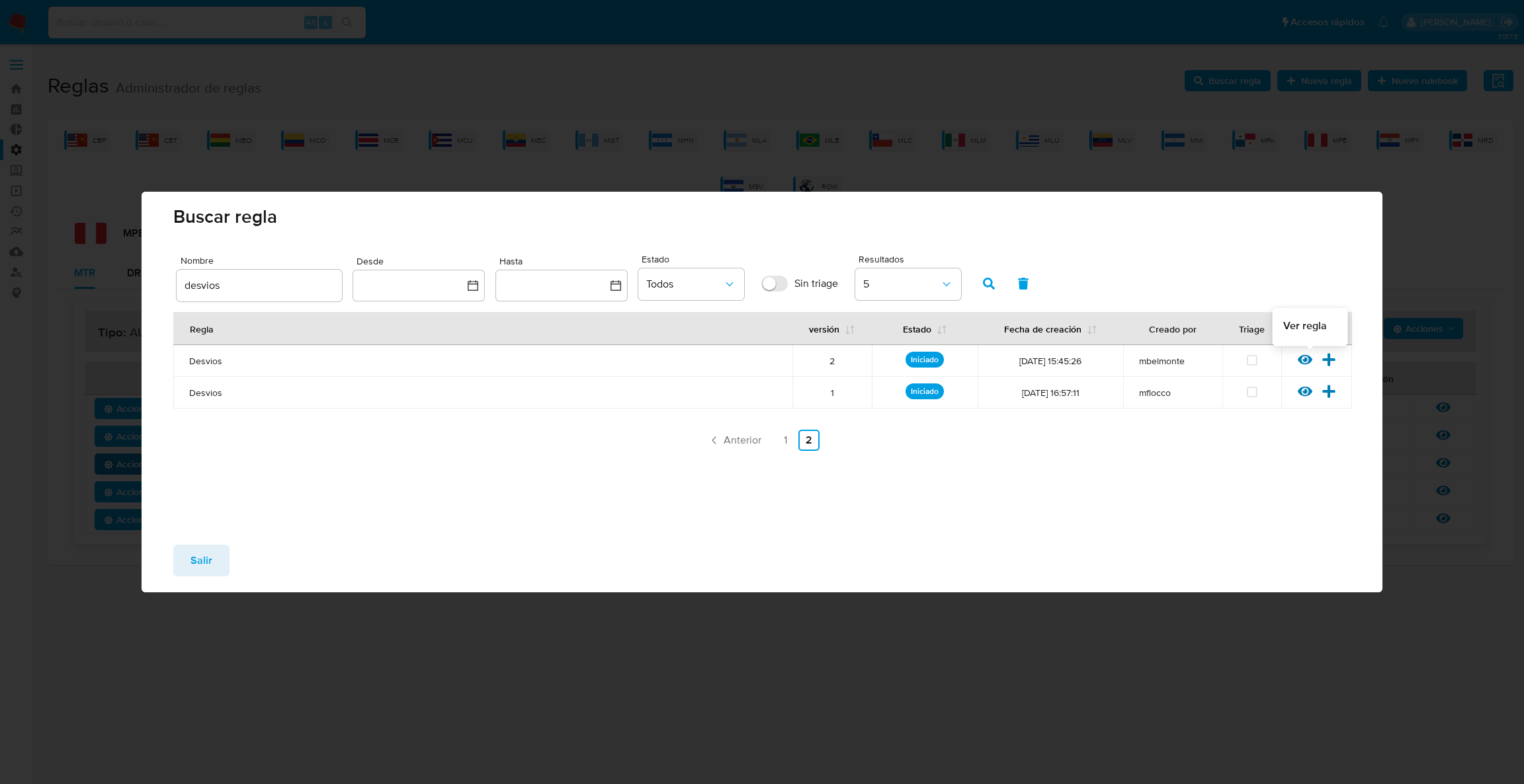
click at [1298, 367] on icon at bounding box center [1305, 360] width 15 height 15
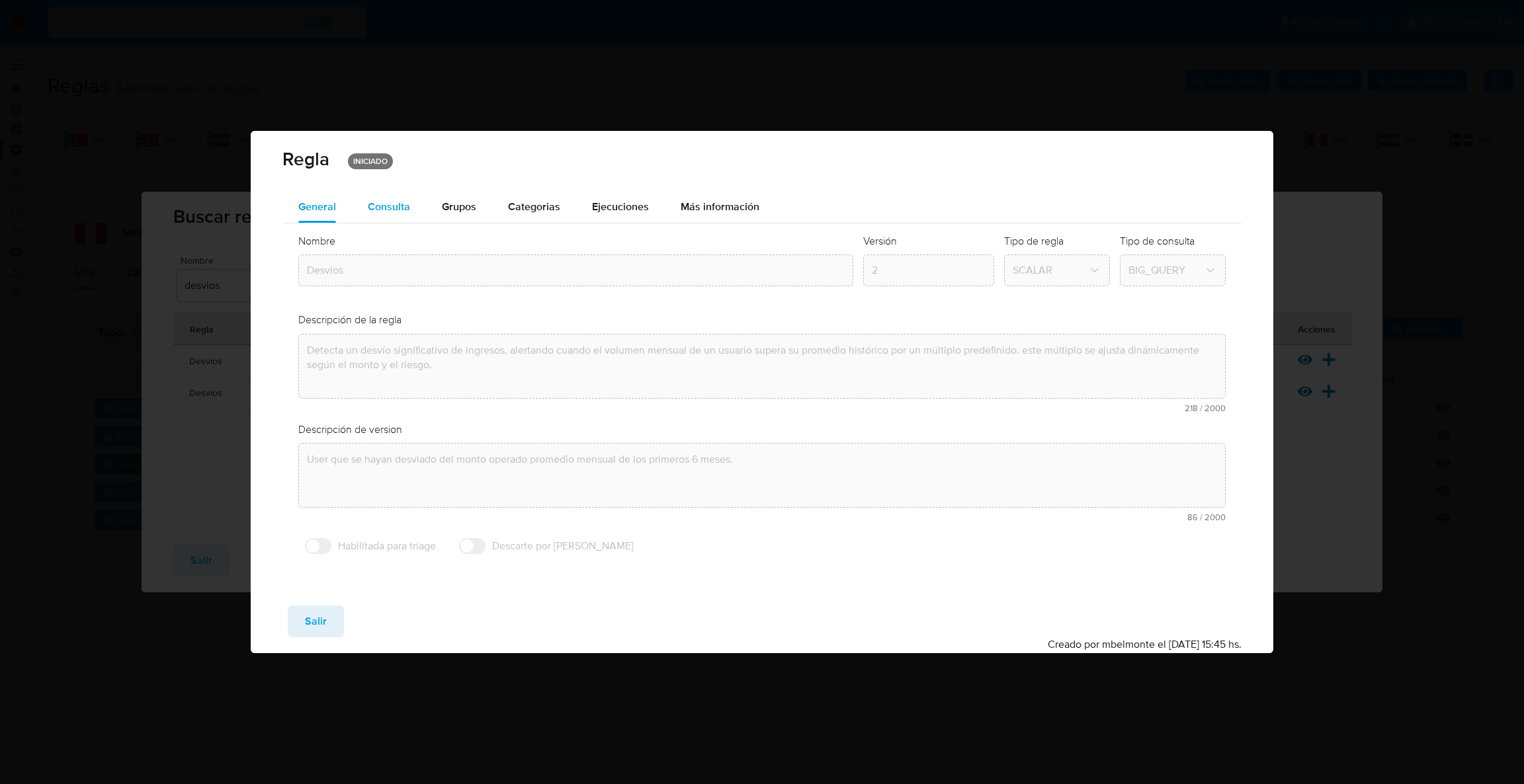
click at [390, 202] on span "Consulta" at bounding box center [389, 206] width 43 height 15
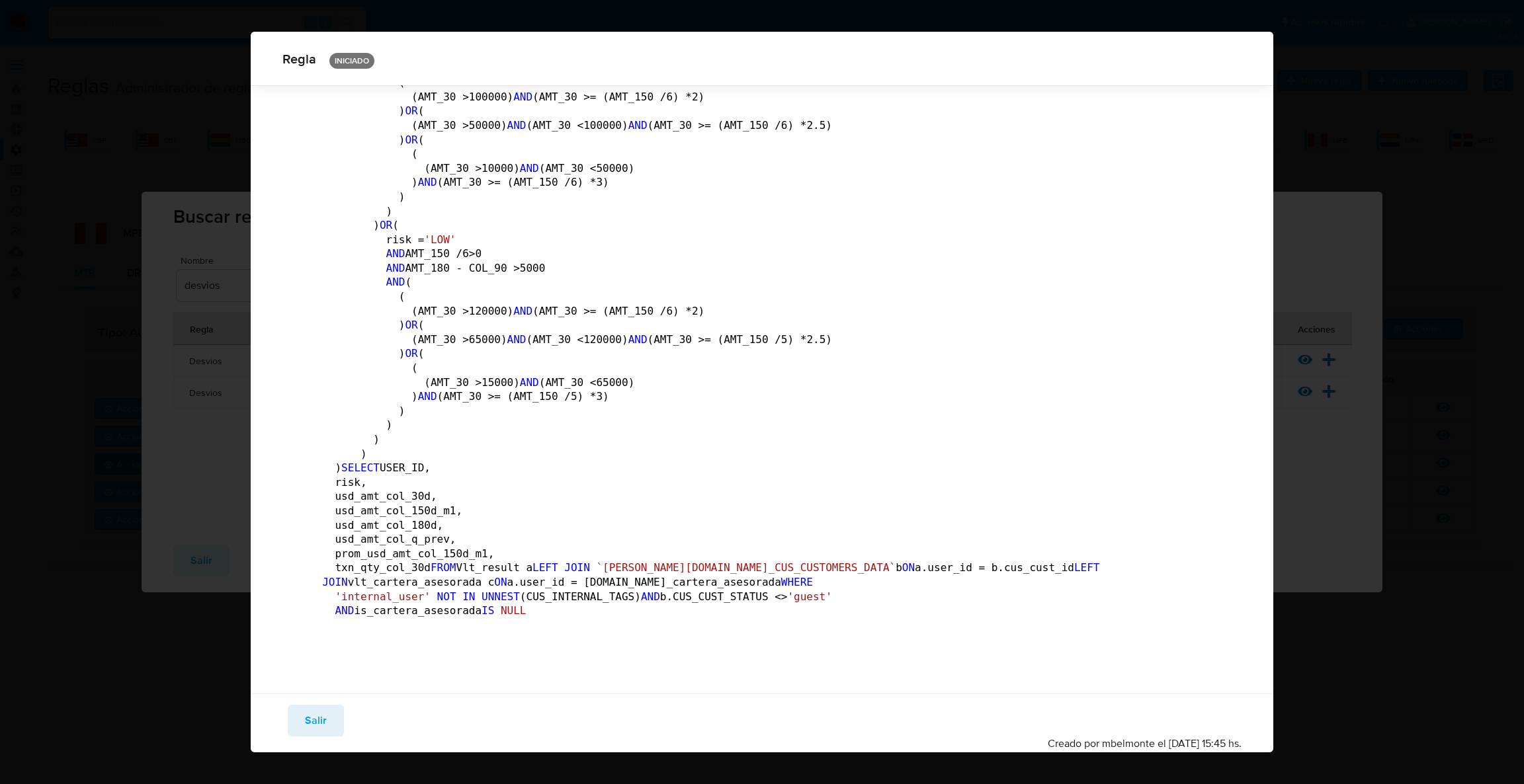
scroll to position [2067, 0]
click at [311, 722] on span "Salir" at bounding box center [316, 721] width 22 height 29
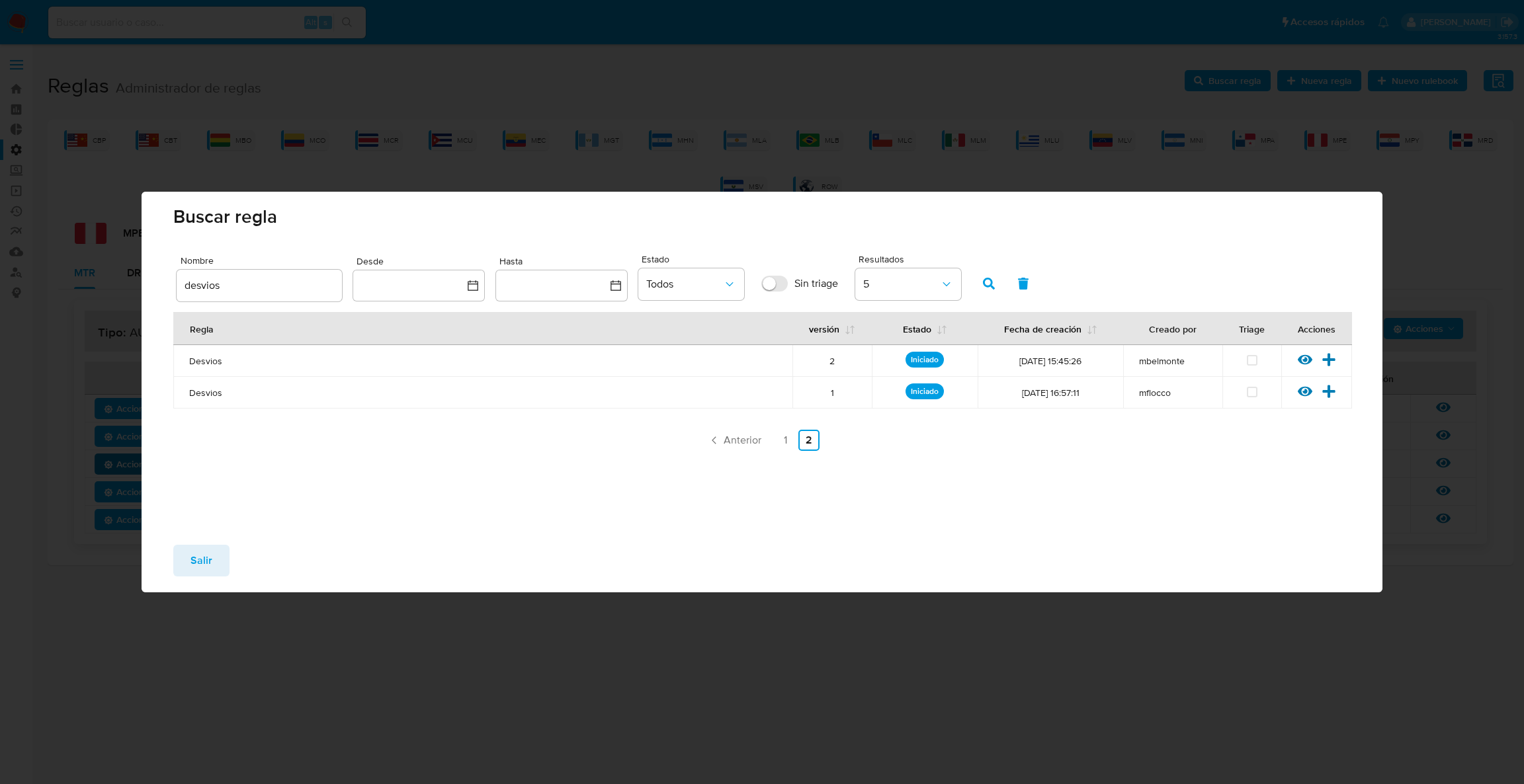
drag, startPoint x: 205, startPoint y: 563, endPoint x: 193, endPoint y: 508, distance: 56.3
click at [197, 557] on span "Salir" at bounding box center [202, 561] width 22 height 29
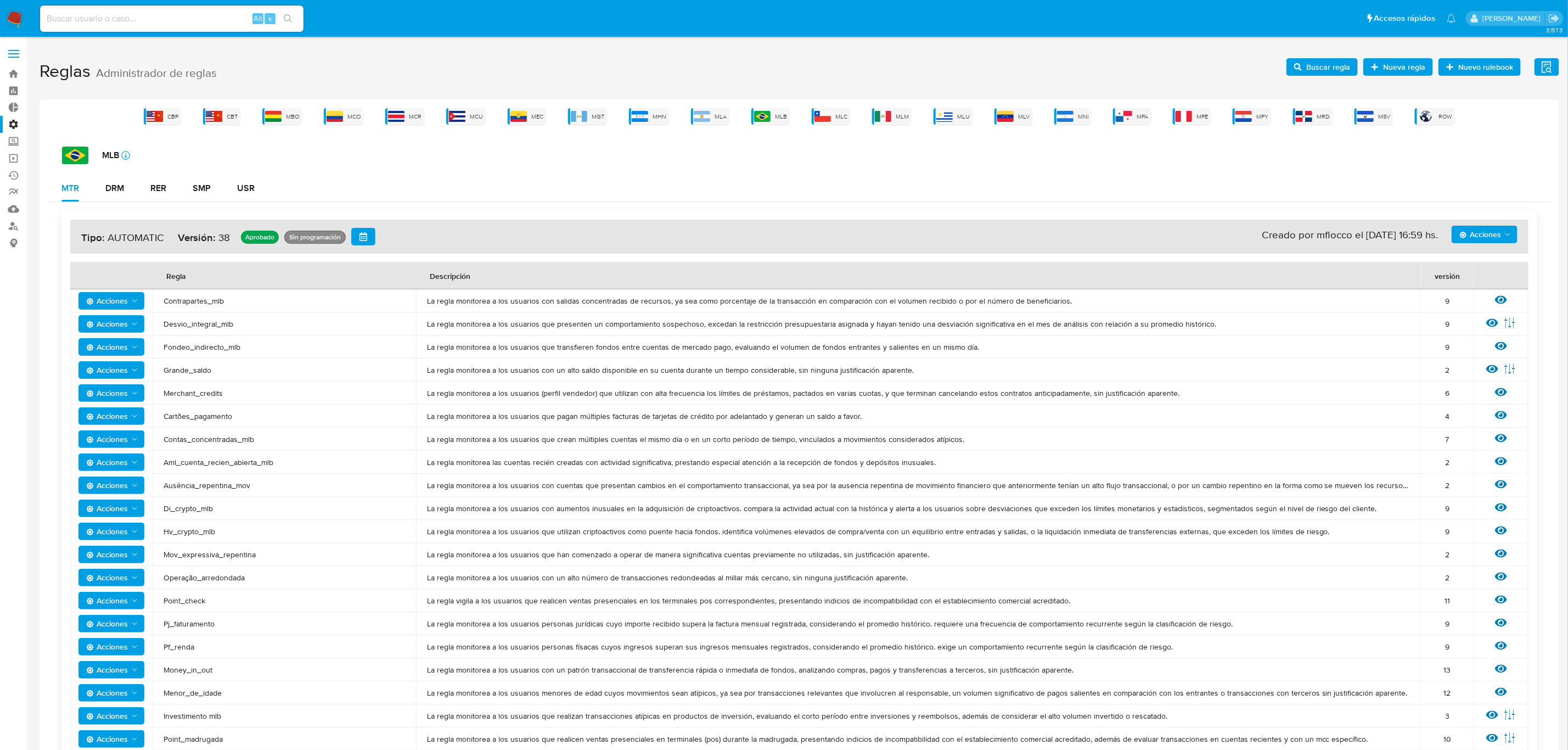
click at [1332, 64] on span "Buscar regla" at bounding box center [1328, 67] width 44 height 18
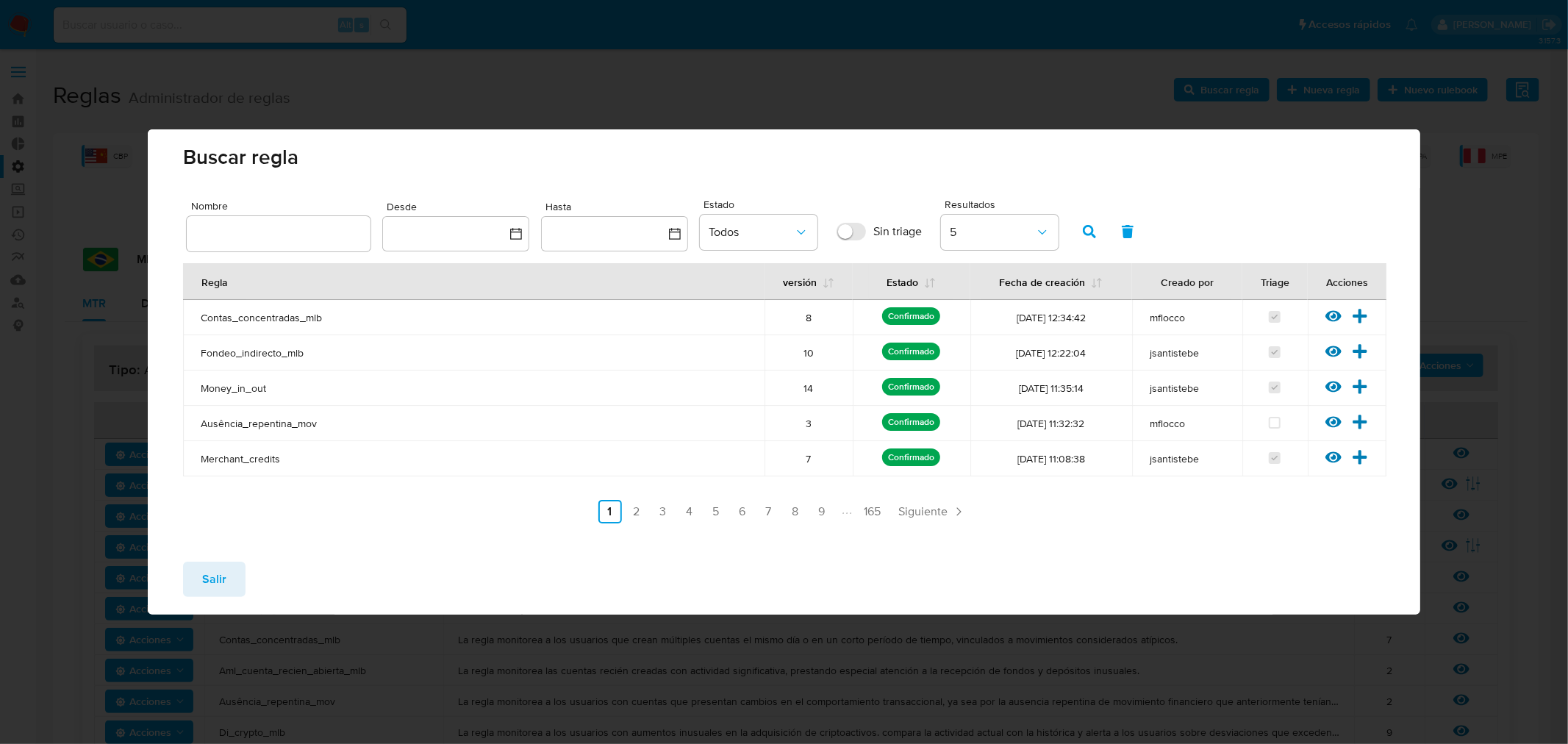
drag, startPoint x: 238, startPoint y: 231, endPoint x: 255, endPoint y: 232, distance: 17.0
click at [238, 230] on input "text" at bounding box center [278, 233] width 183 height 19
click at [1106, 228] on div at bounding box center [1109, 231] width 77 height 35
click at [1093, 228] on icon "button" at bounding box center [1089, 232] width 13 height 13
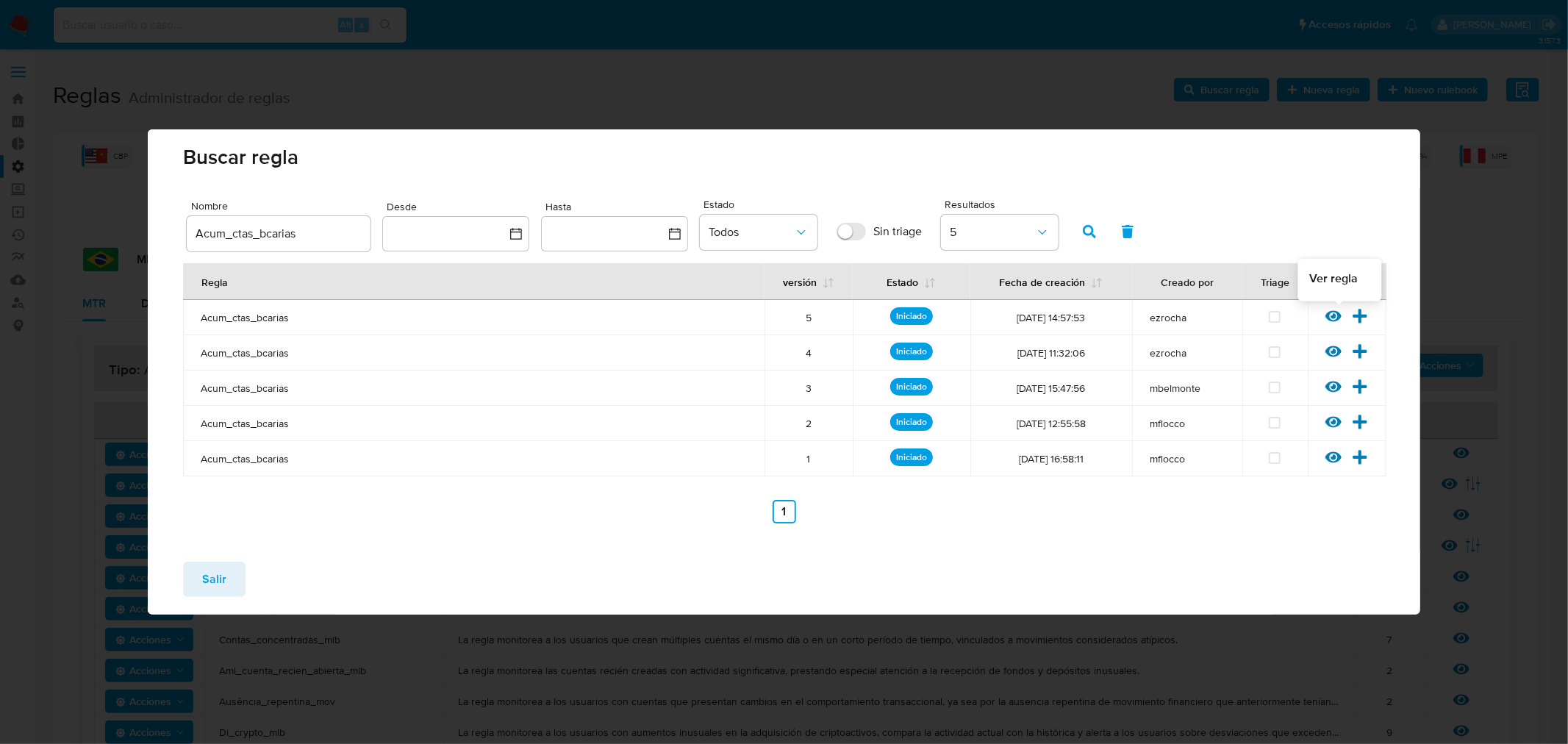
click at [1331, 313] on icon at bounding box center [1334, 317] width 16 height 11
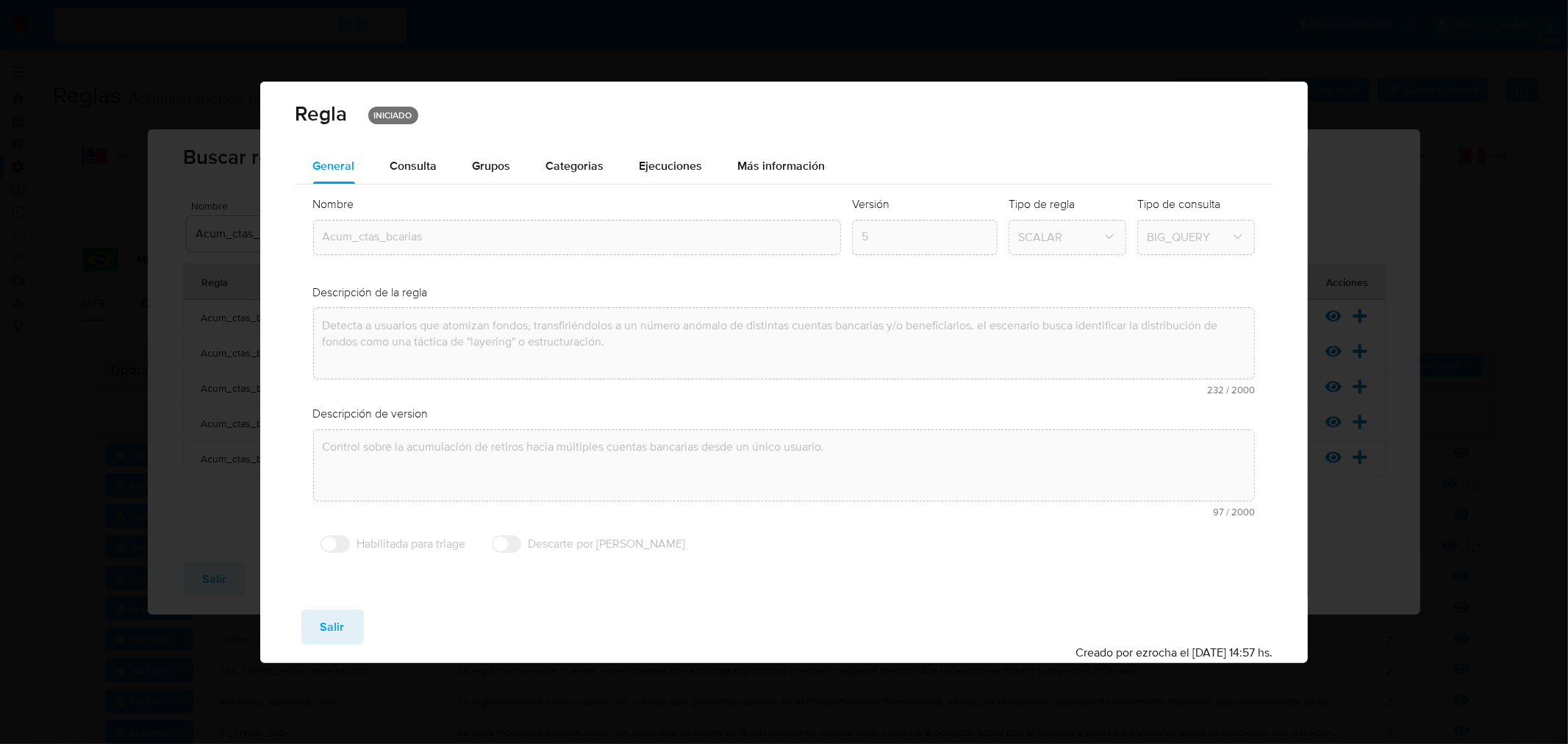
click at [430, 157] on span "Consulta" at bounding box center [414, 166] width 47 height 17
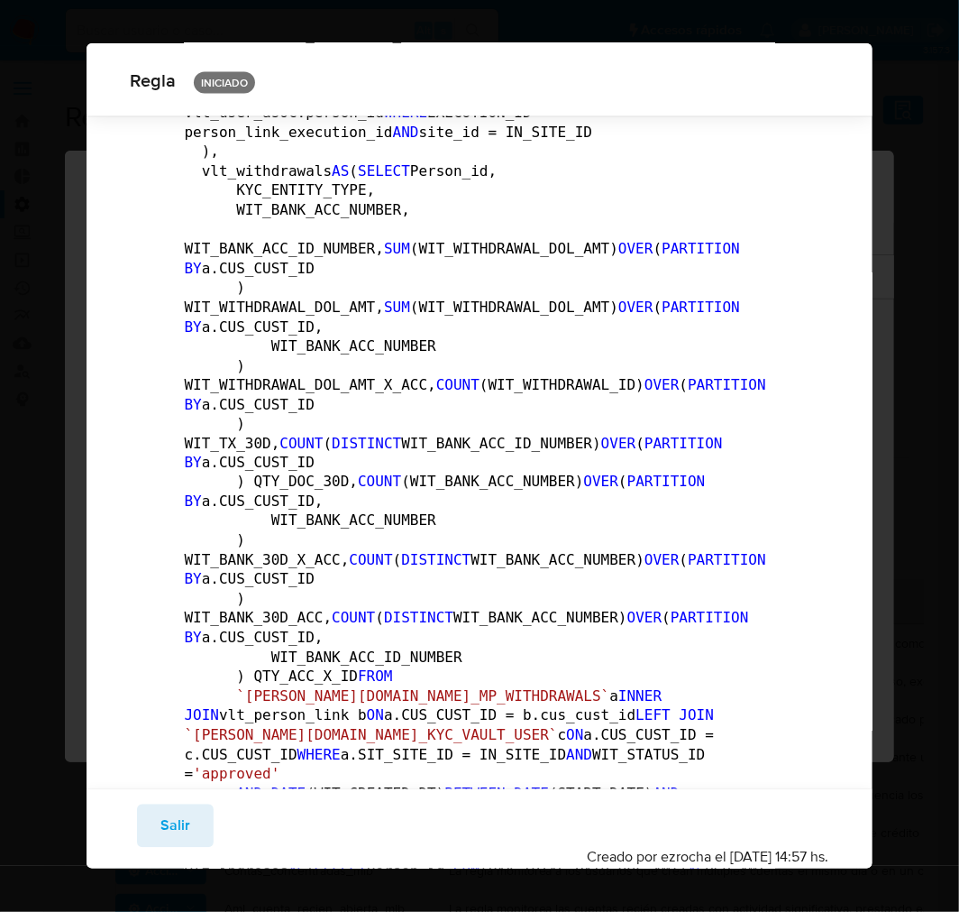
scroll to position [472, 0]
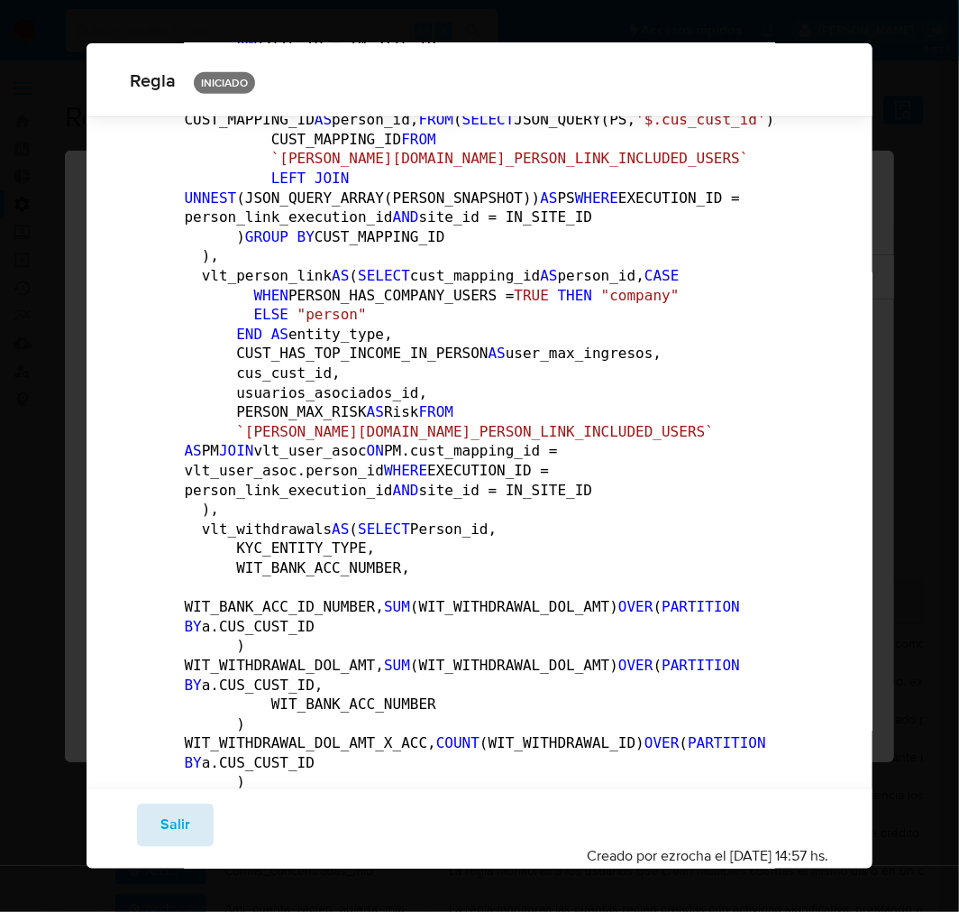
click at [182, 814] on span "Salir" at bounding box center [175, 825] width 30 height 40
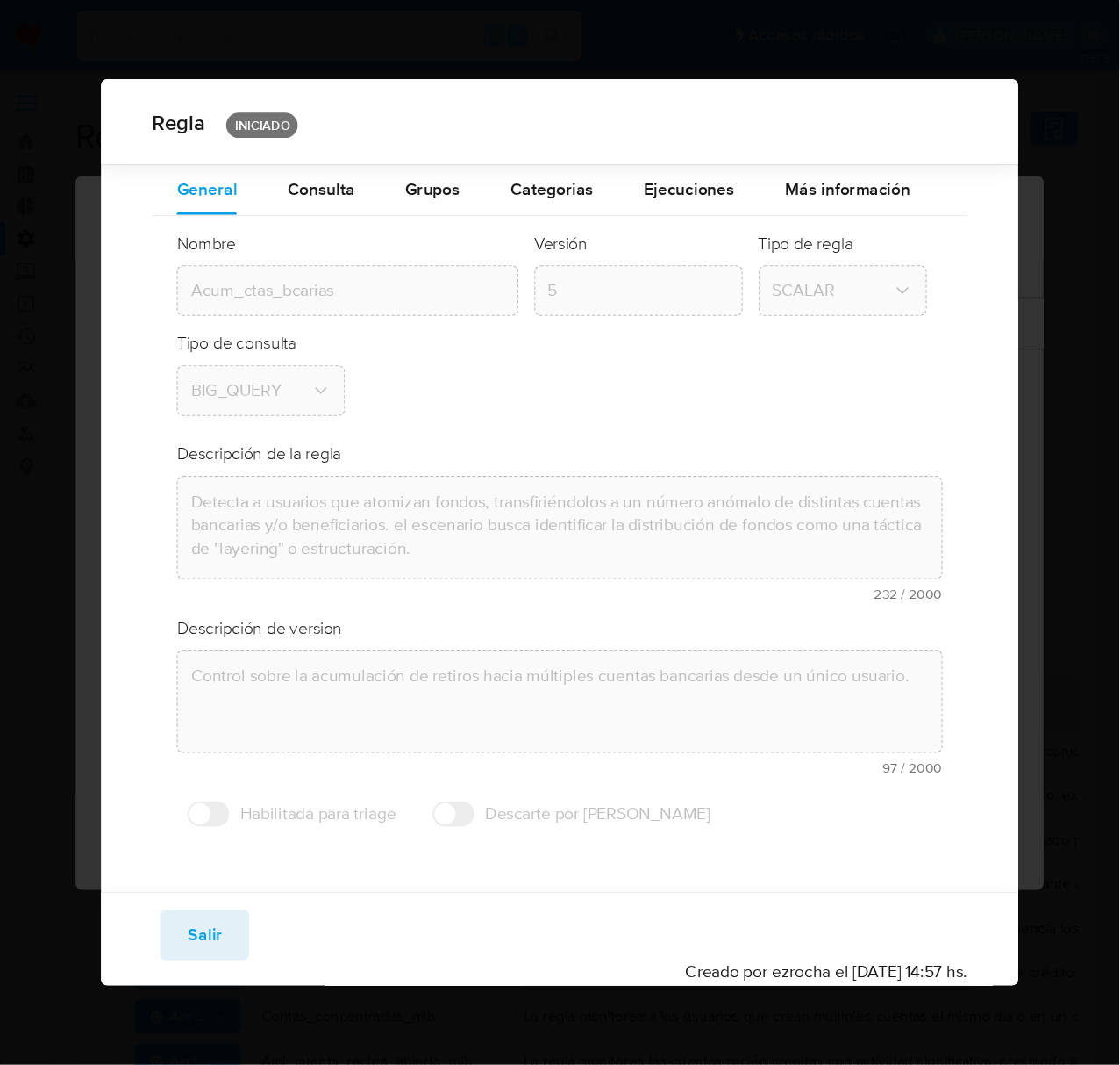
scroll to position [0, 0]
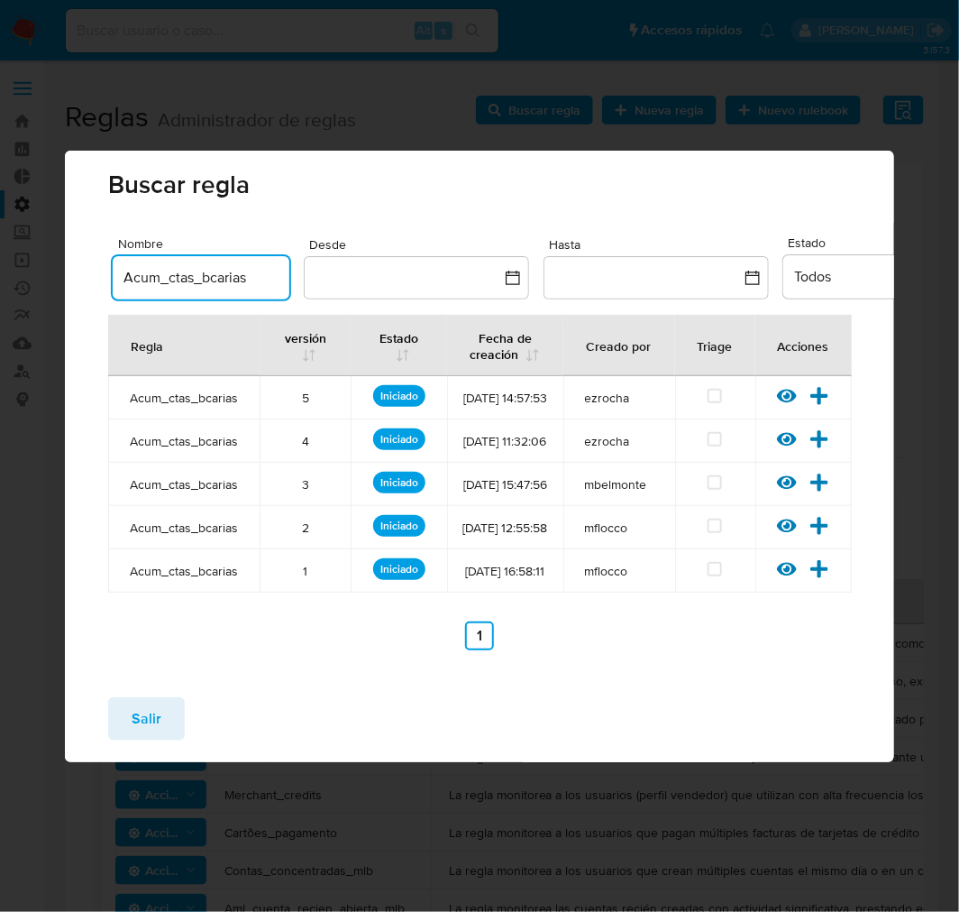
drag, startPoint x: 255, startPoint y: 245, endPoint x: -87, endPoint y: 242, distance: 342.6
click at [646, 419] on td "ezrocha" at bounding box center [620, 440] width 112 height 43
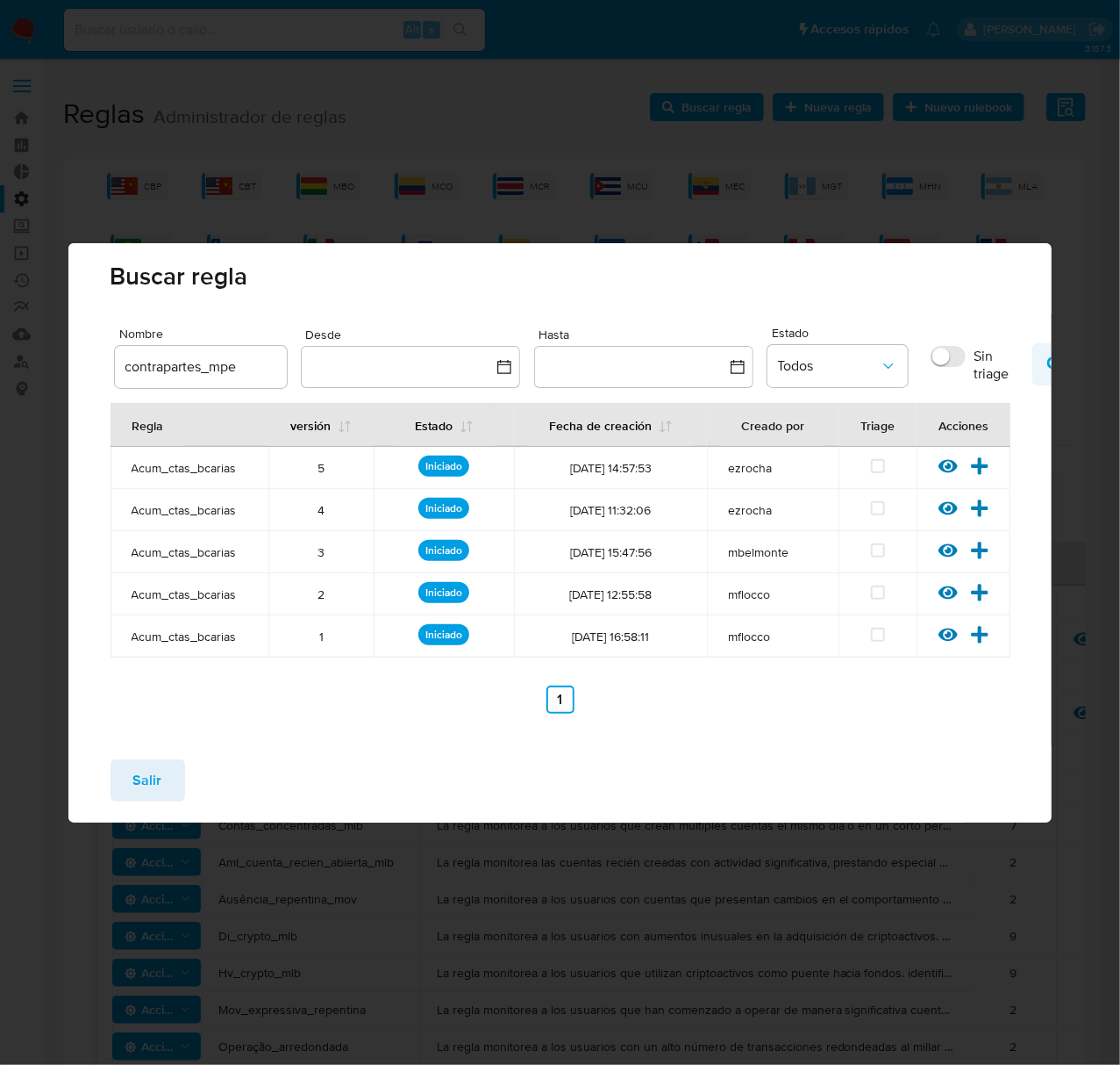
click at [1044, 366] on button "button" at bounding box center [1055, 364] width 46 height 42
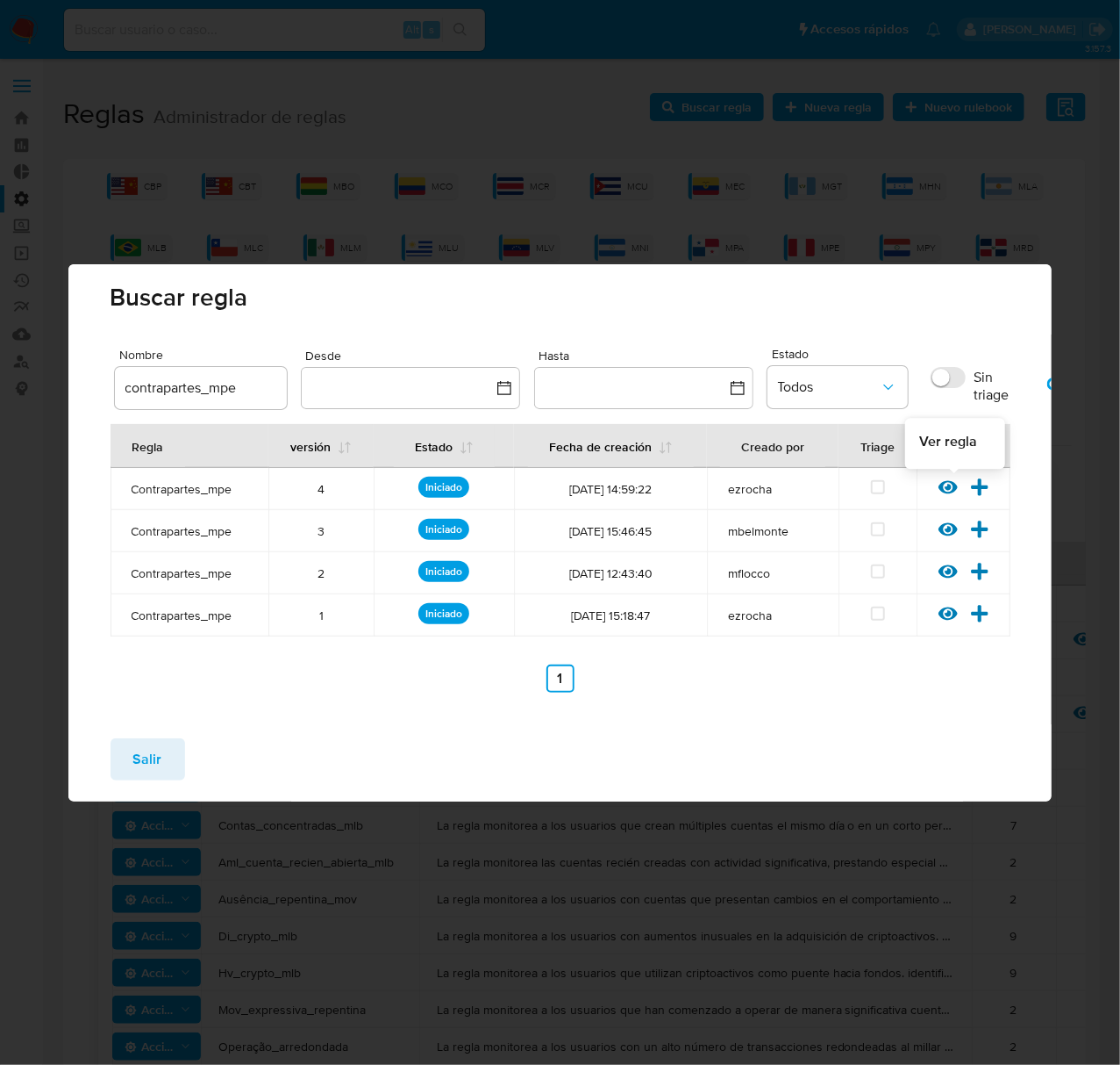
drag, startPoint x: 946, startPoint y: 482, endPoint x: 1001, endPoint y: 465, distance: 57.6
click at [946, 483] on icon at bounding box center [949, 487] width 19 height 19
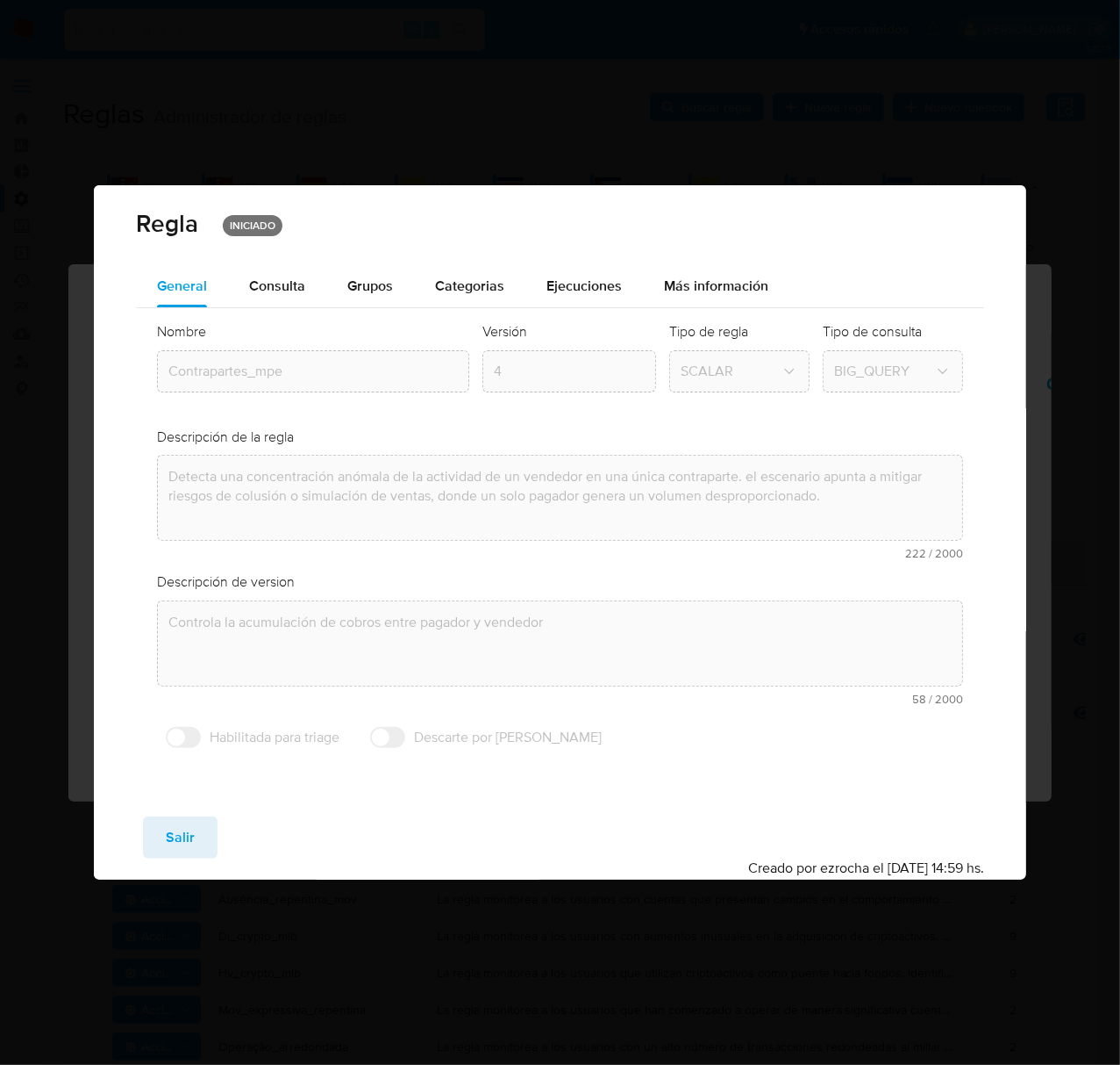
click at [285, 278] on span "Consulta" at bounding box center [277, 285] width 56 height 20
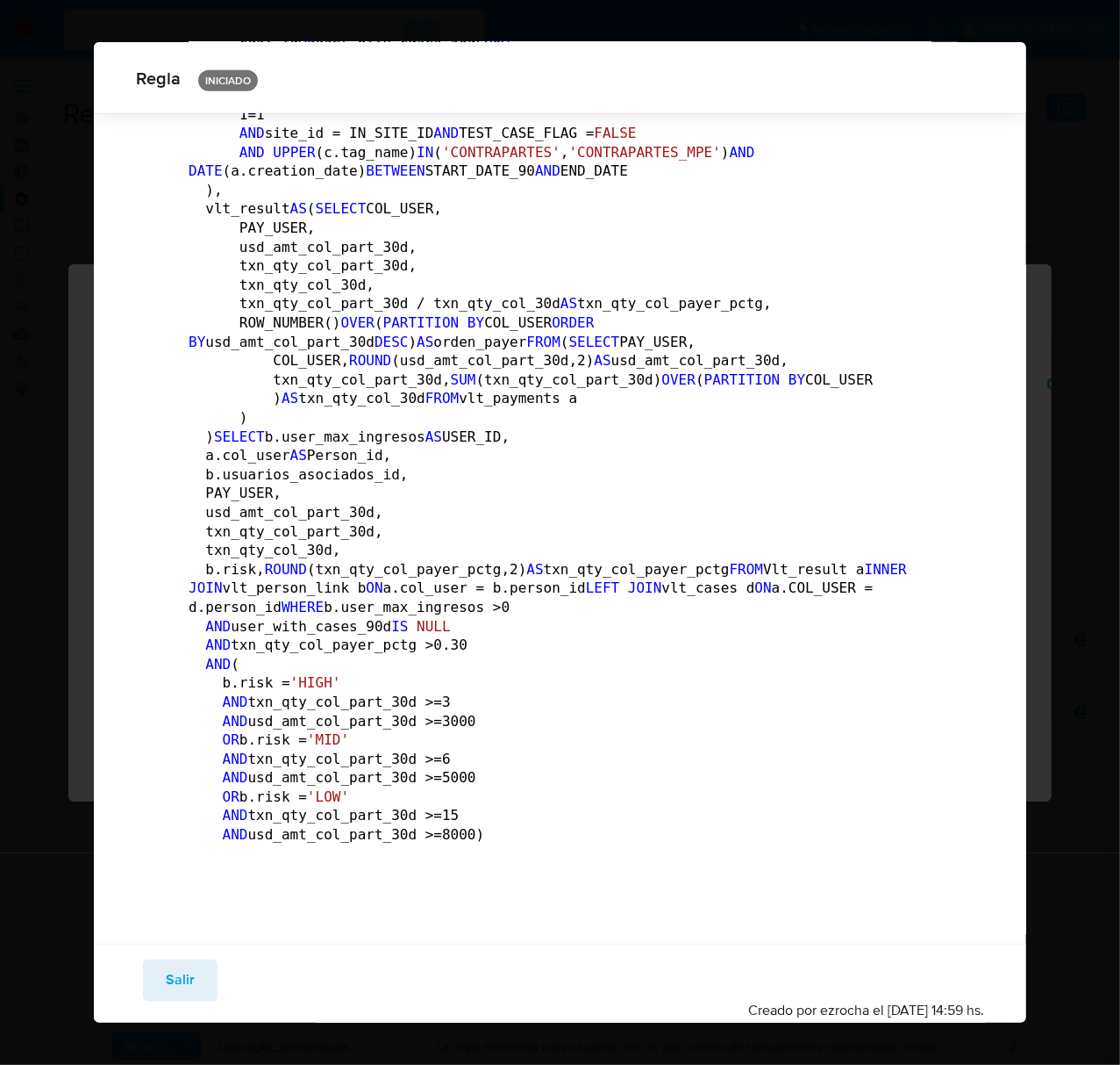
scroll to position [2601, 0]
click at [184, 984] on span "Salir" at bounding box center [180, 980] width 29 height 39
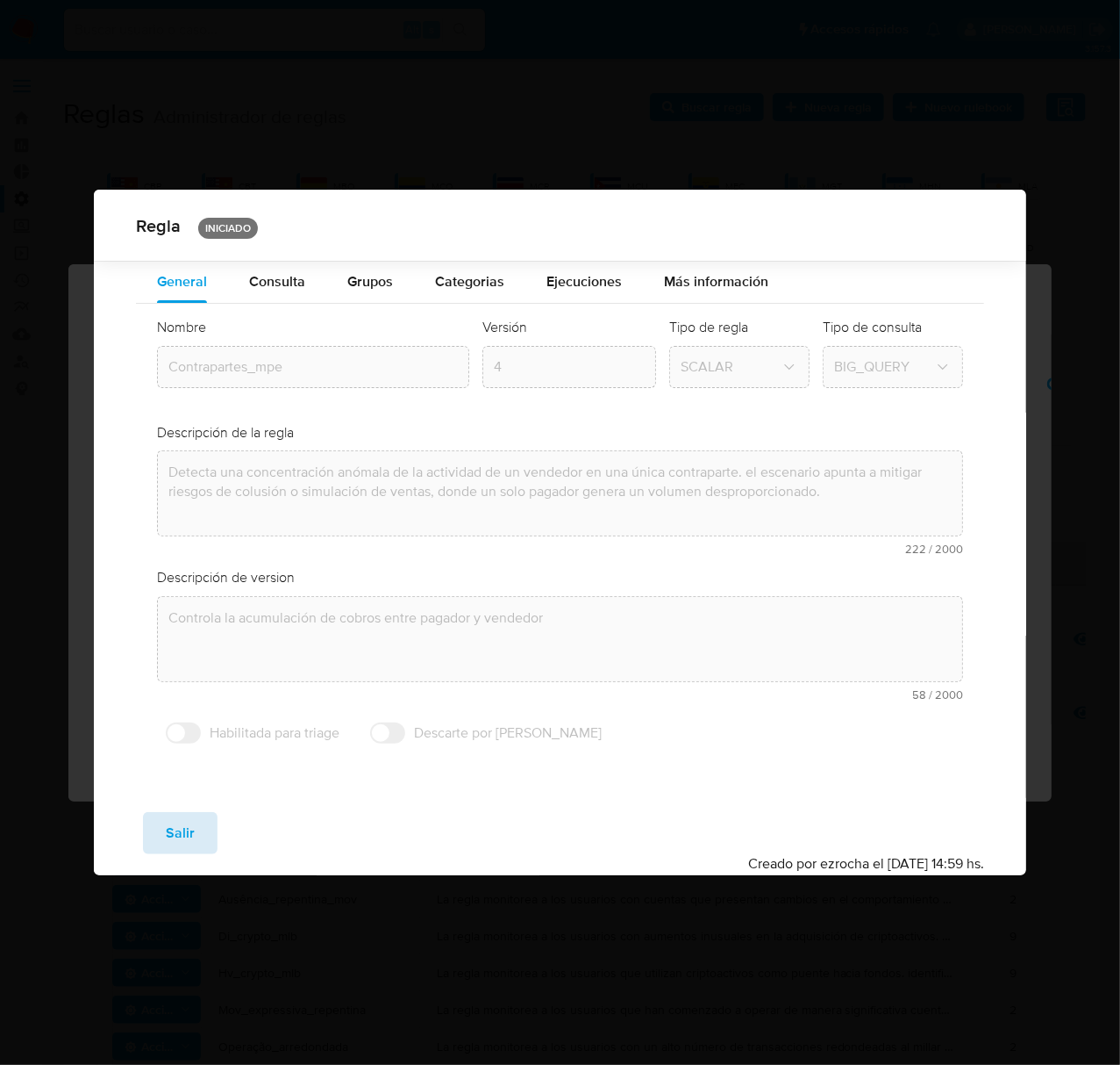
scroll to position [0, 0]
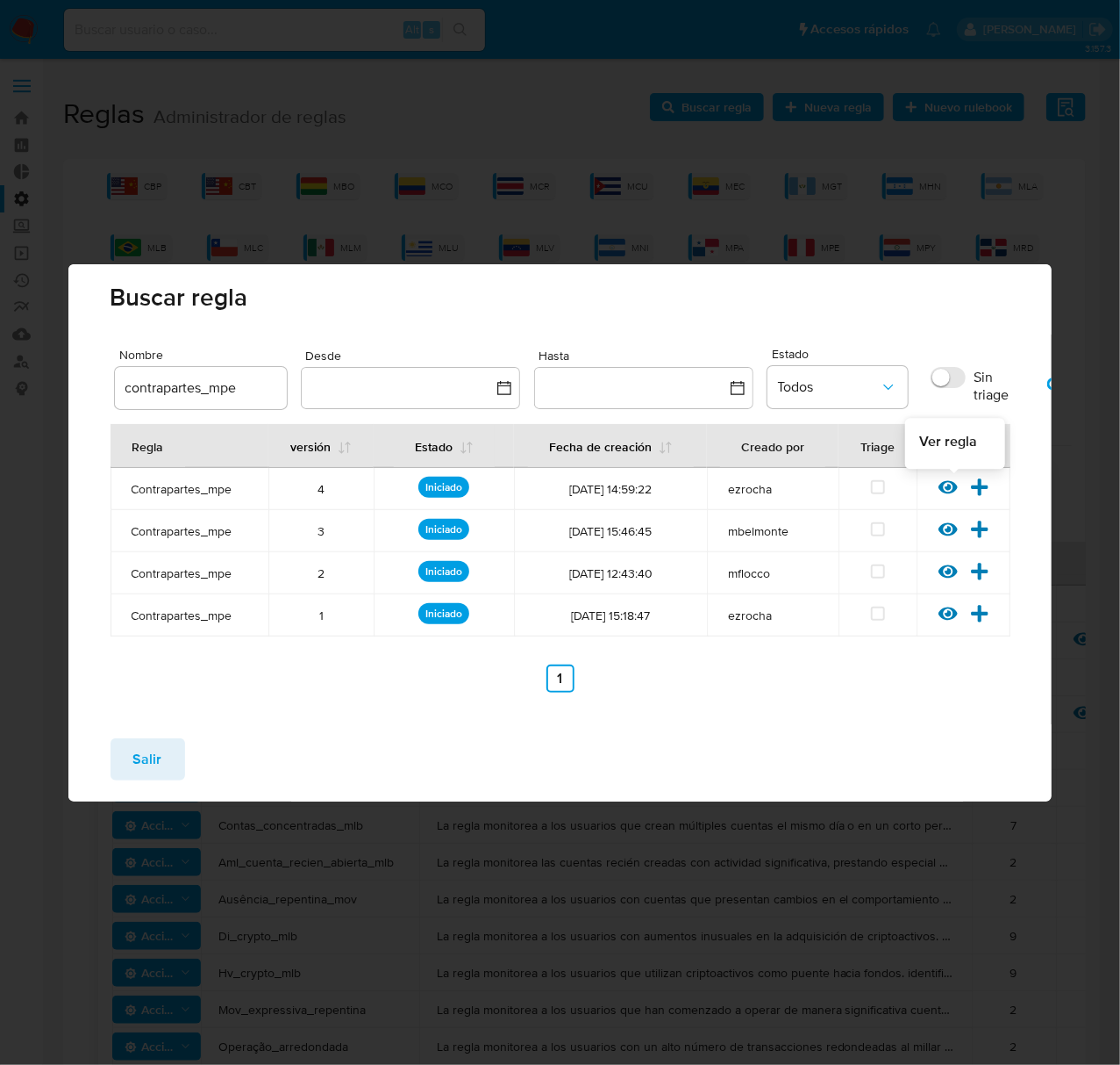
click at [952, 492] on icon at bounding box center [949, 487] width 19 height 14
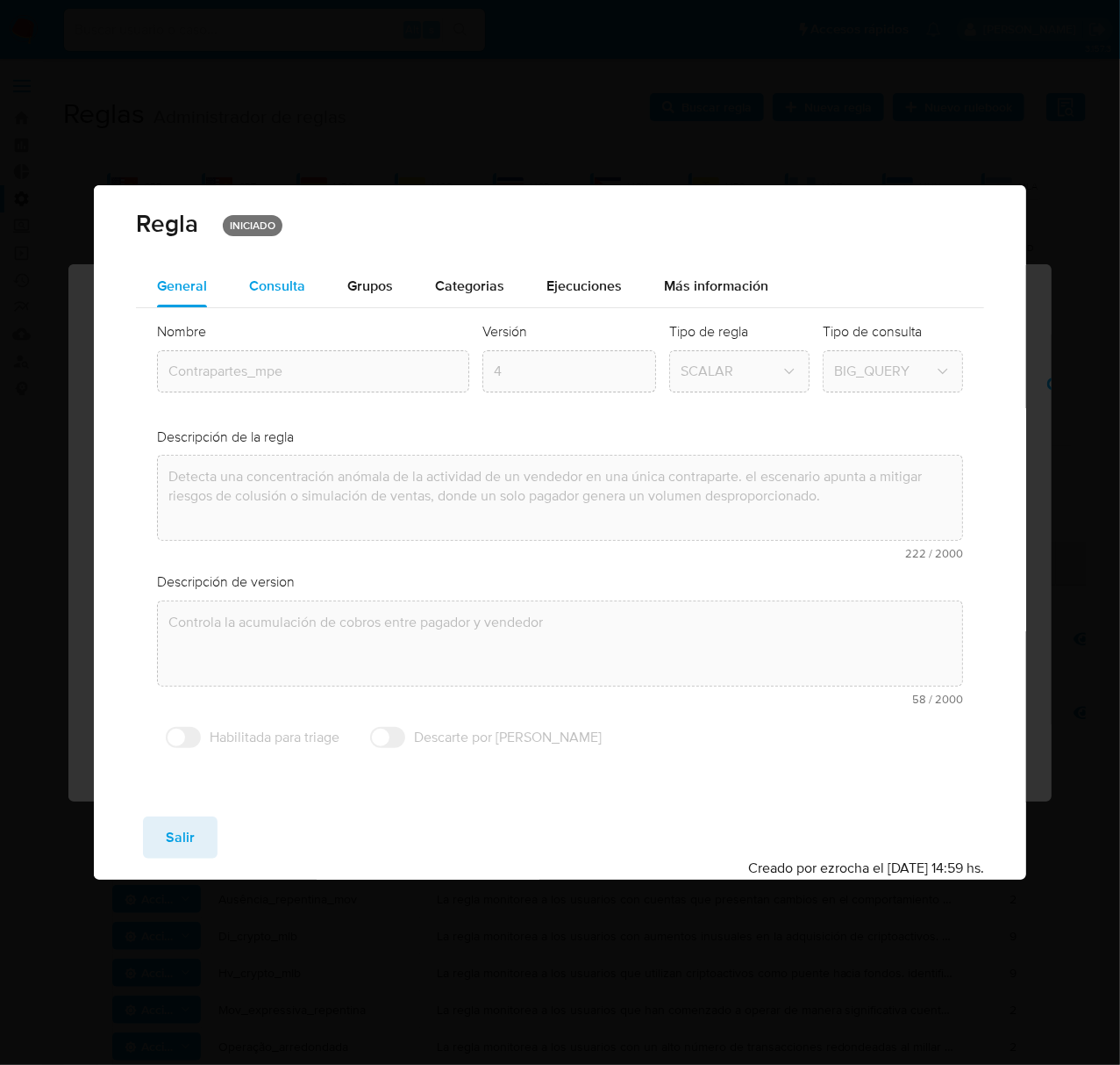
click at [263, 279] on span "Consulta" at bounding box center [277, 285] width 56 height 20
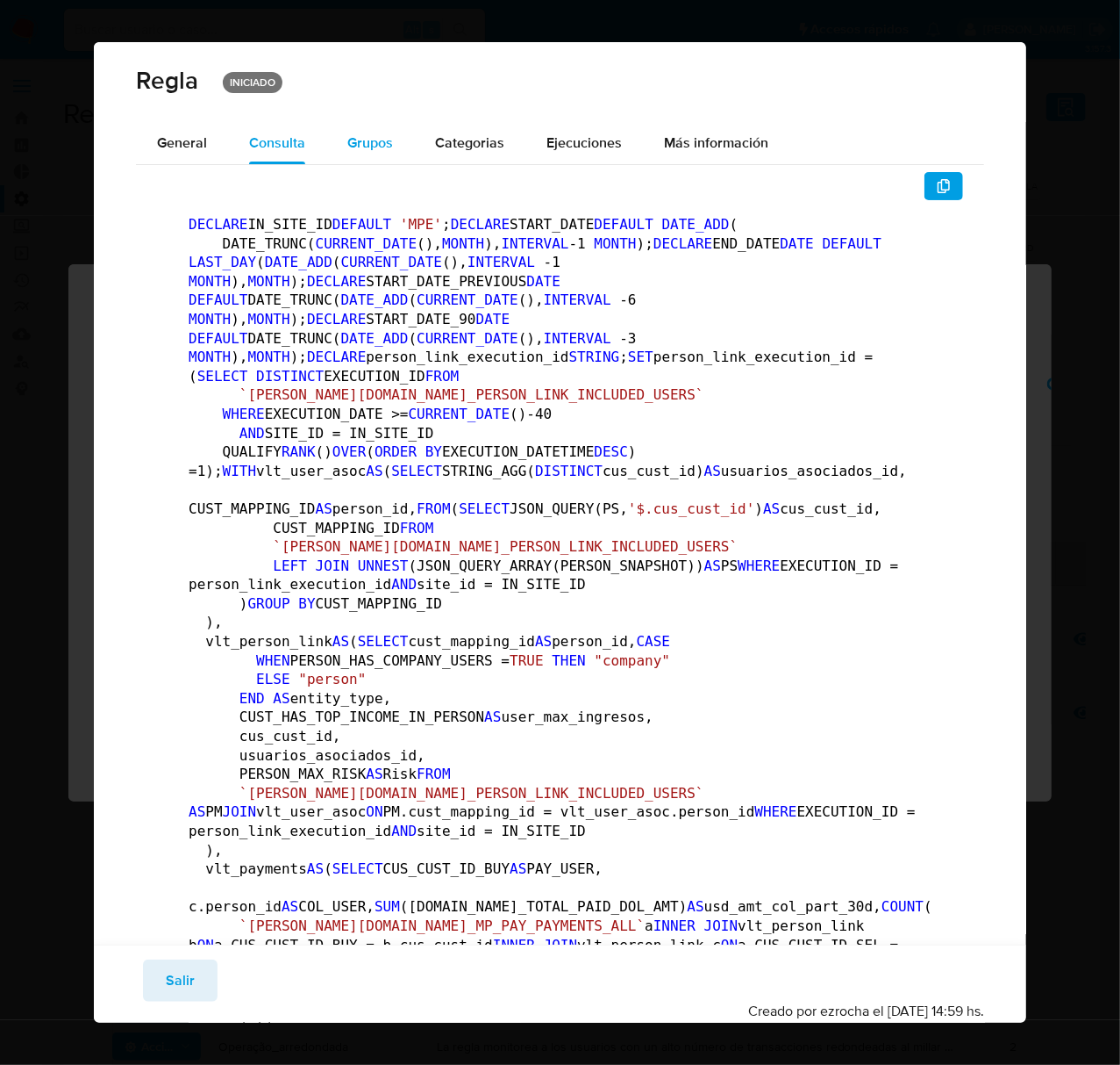
click at [356, 147] on span "Grupos" at bounding box center [370, 142] width 46 height 20
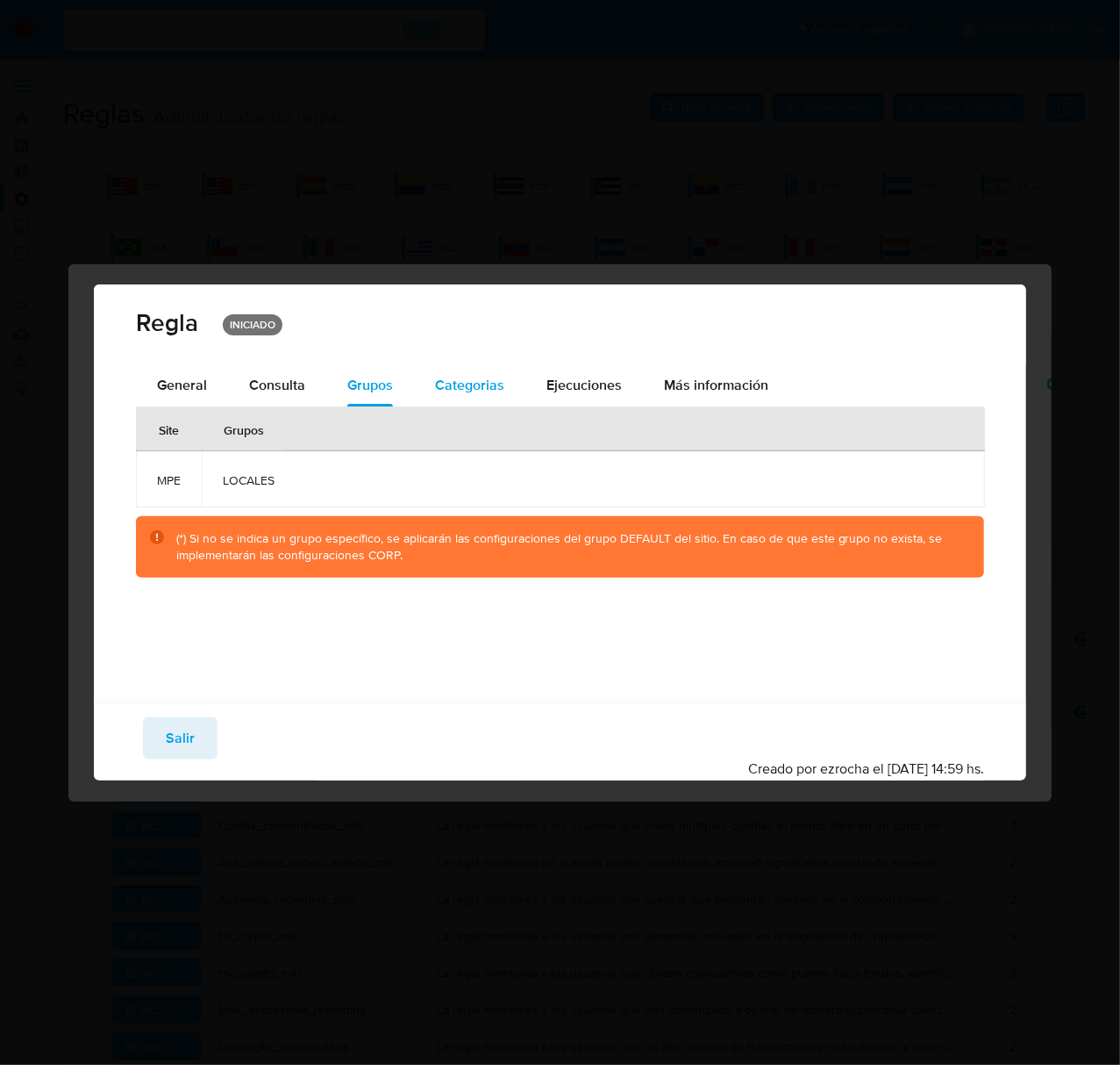
click at [464, 376] on span "Categorias" at bounding box center [469, 385] width 69 height 20
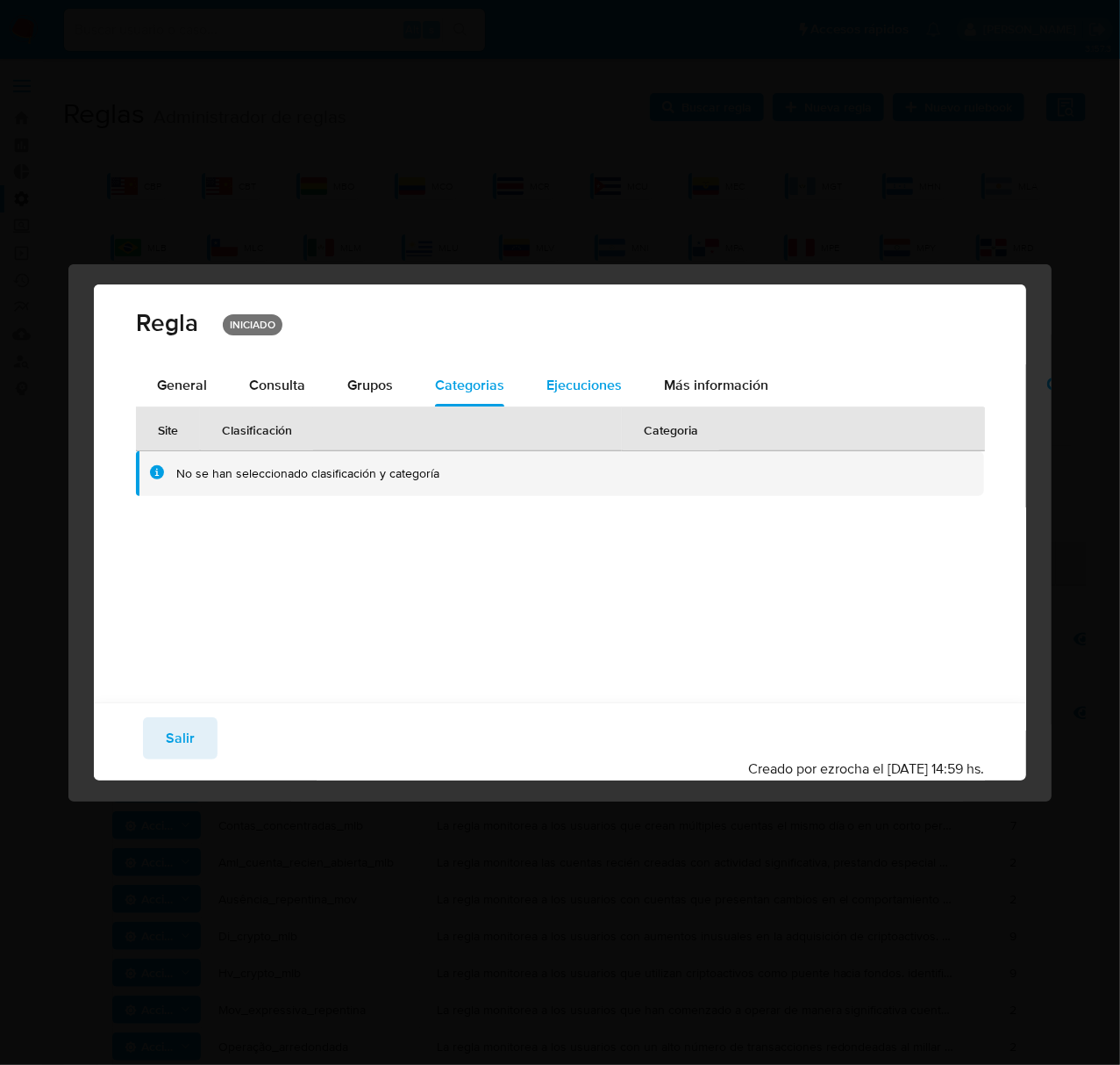
click at [584, 388] on span "Ejecuciones" at bounding box center [585, 385] width 76 height 20
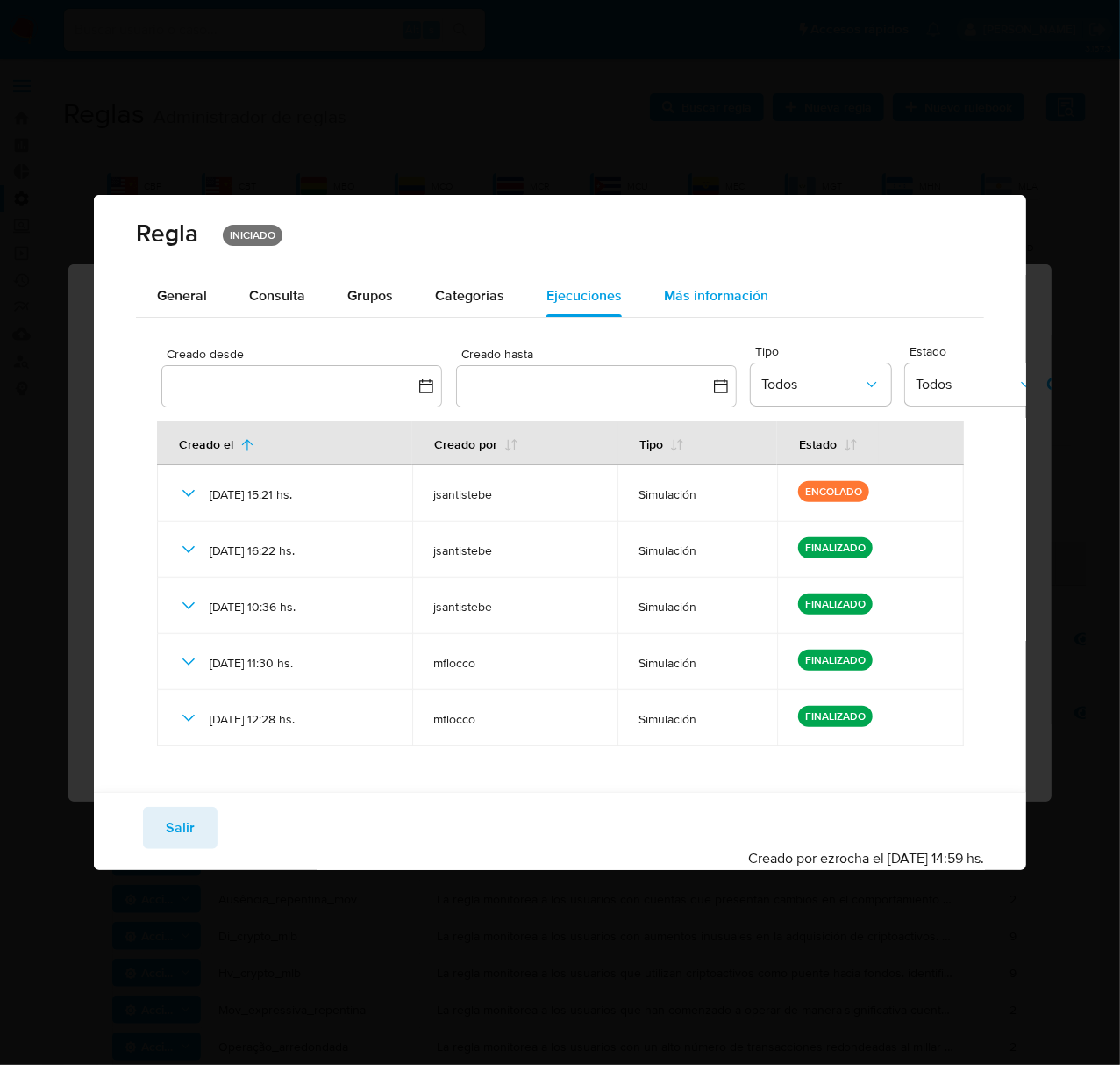
click at [716, 278] on div "Más información" at bounding box center [716, 295] width 104 height 42
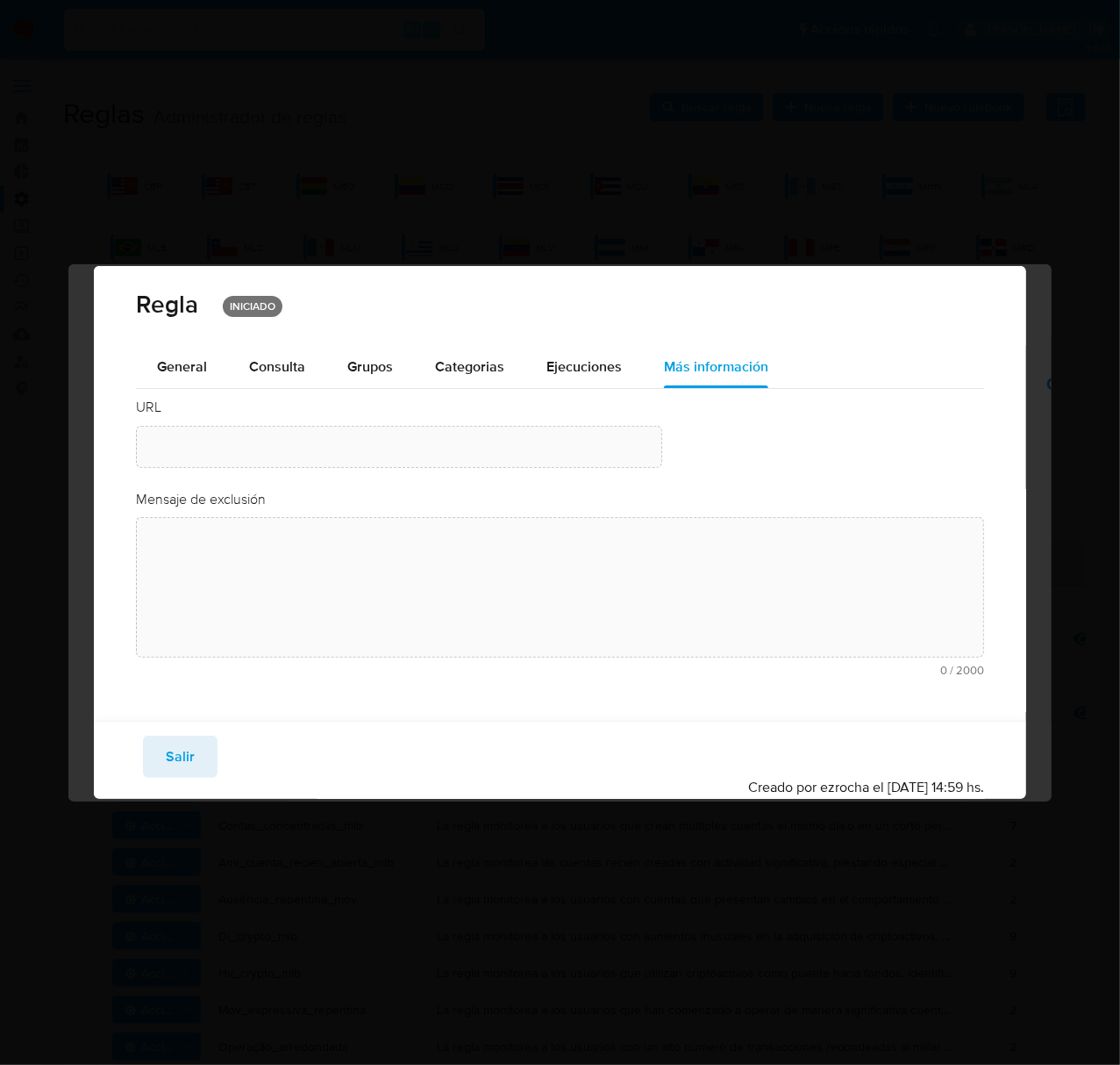
click at [245, 360] on button "Consulta" at bounding box center [276, 366] width 98 height 42
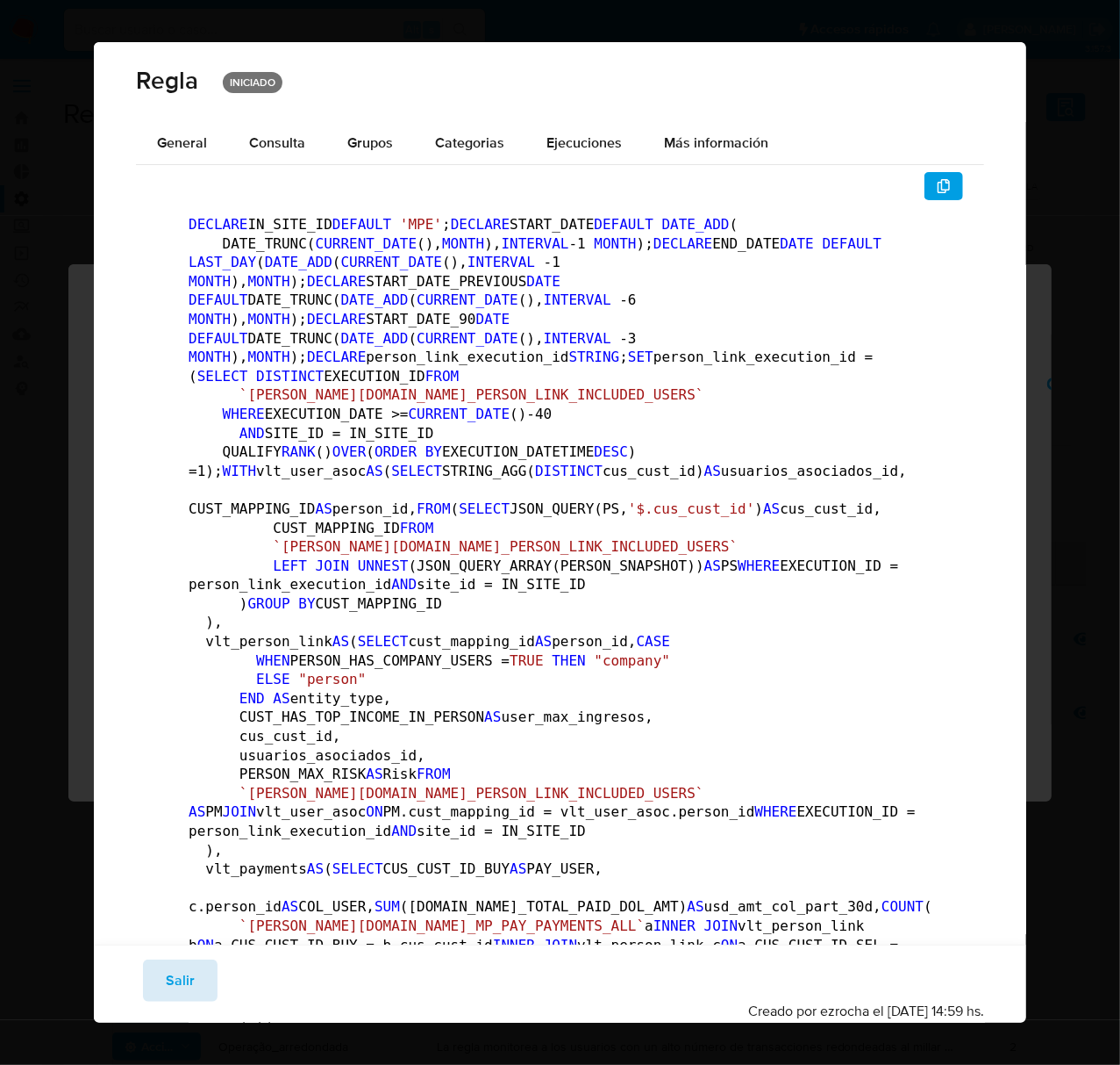
click at [184, 973] on span "Salir" at bounding box center [180, 980] width 29 height 39
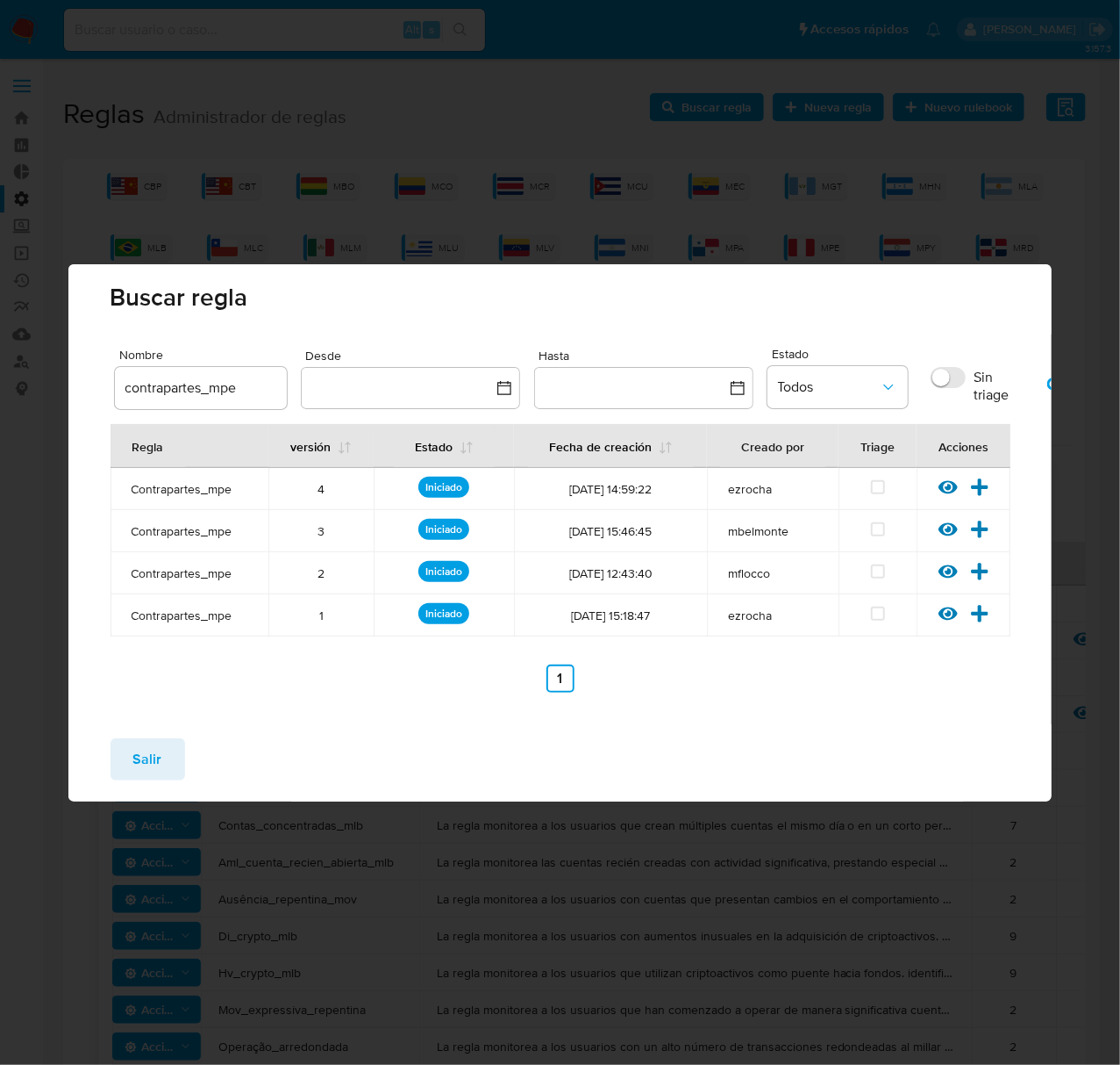
click at [153, 386] on input "contrapartes_mpe" at bounding box center [200, 387] width 172 height 22
type input "seller_link"
click at [1039, 391] on button "button" at bounding box center [1055, 385] width 46 height 42
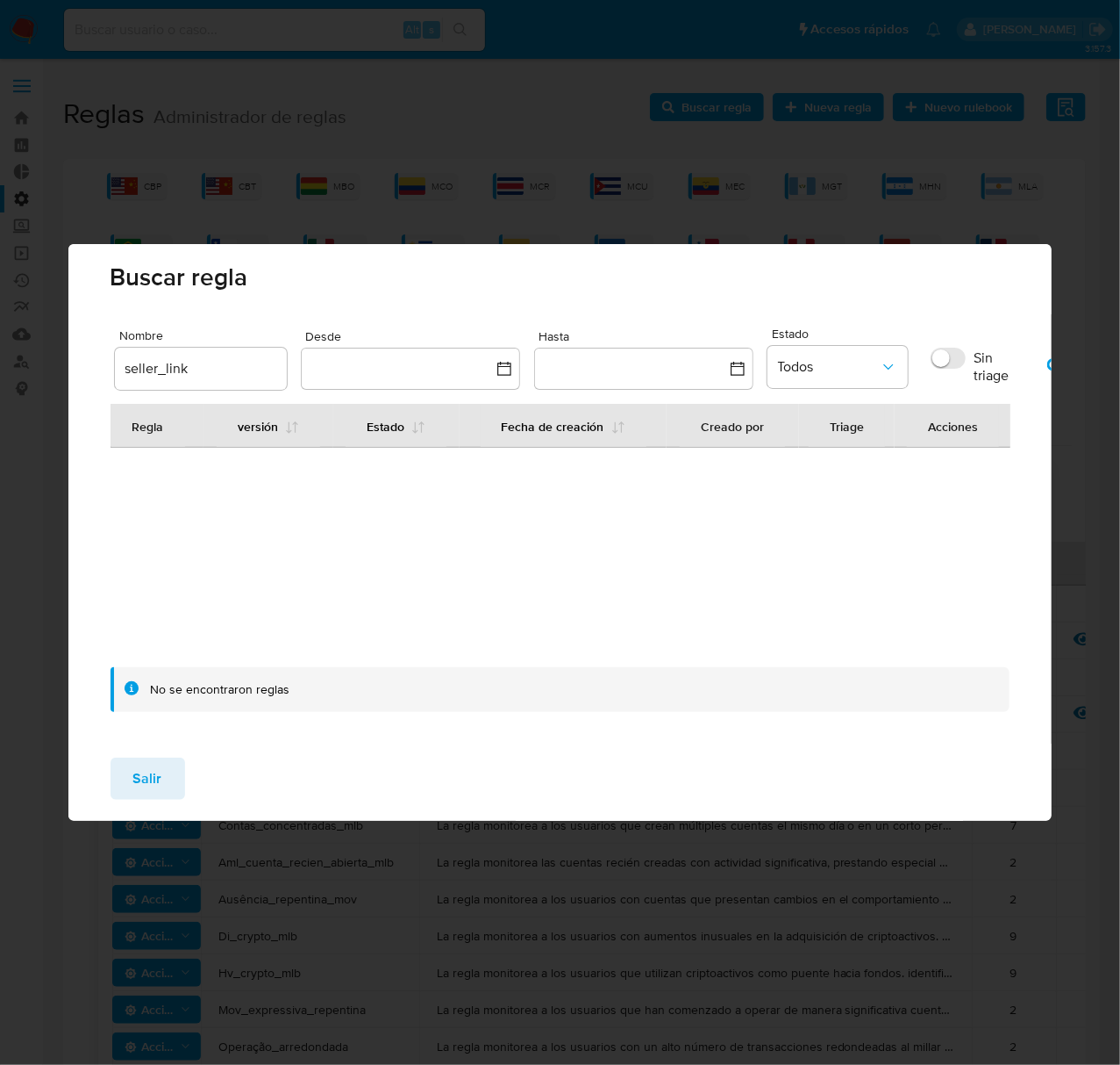
click at [204, 377] on input "seller_link" at bounding box center [200, 368] width 172 height 22
click at [158, 774] on span "Salir" at bounding box center [148, 779] width 29 height 39
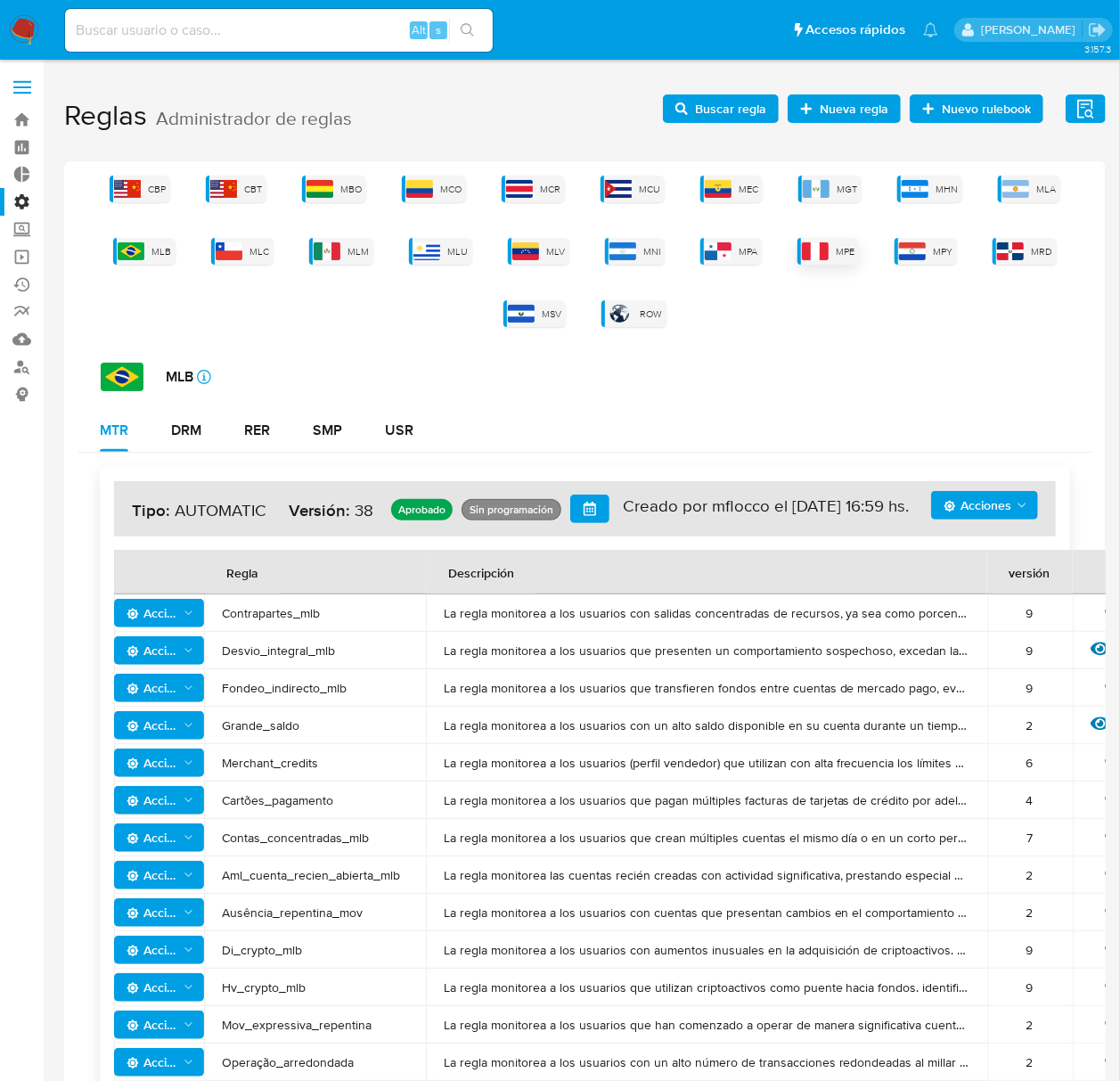
click at [838, 249] on span "MPE" at bounding box center [845, 252] width 19 height 14
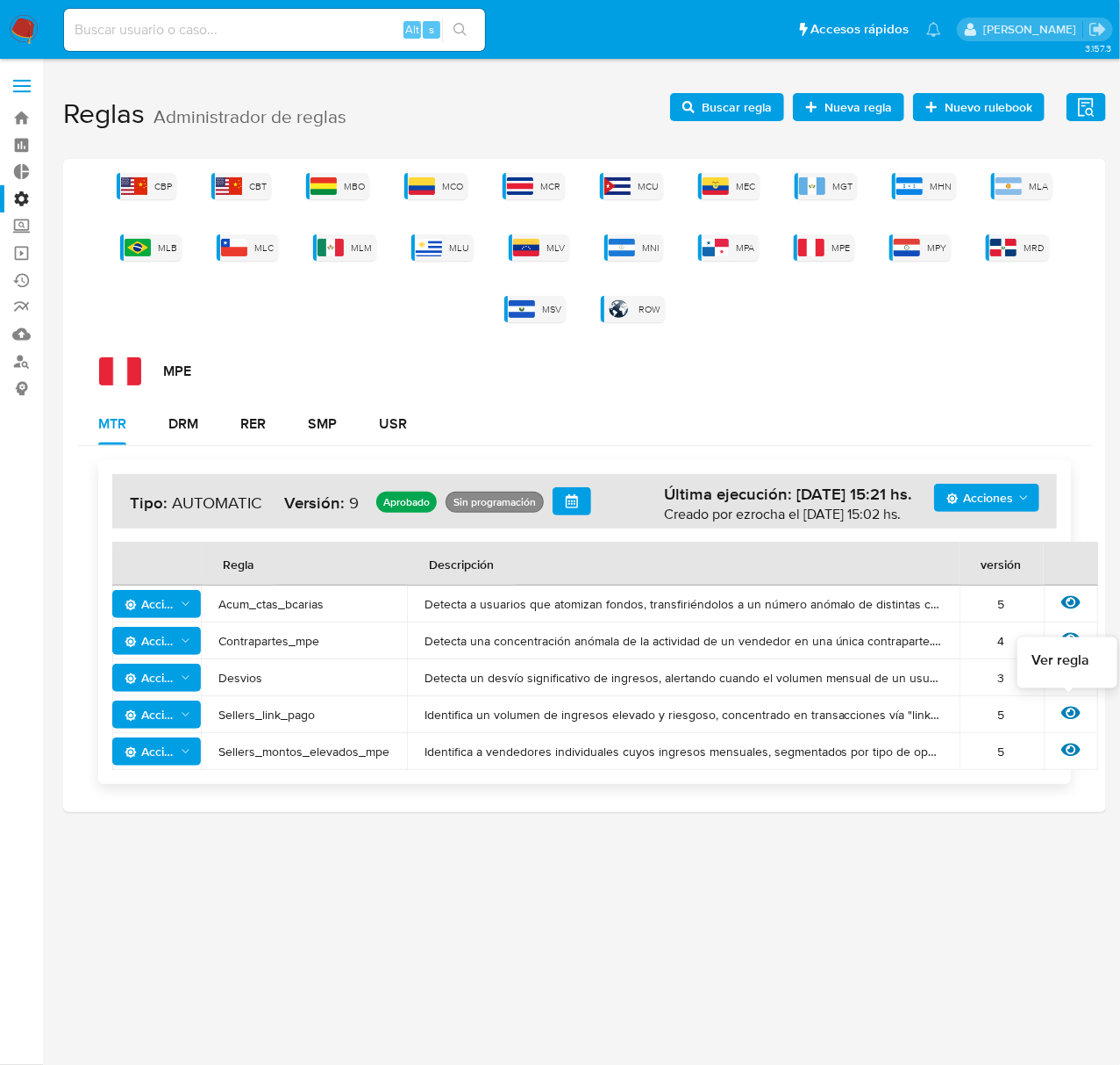
click at [1066, 708] on icon at bounding box center [1071, 713] width 19 height 19
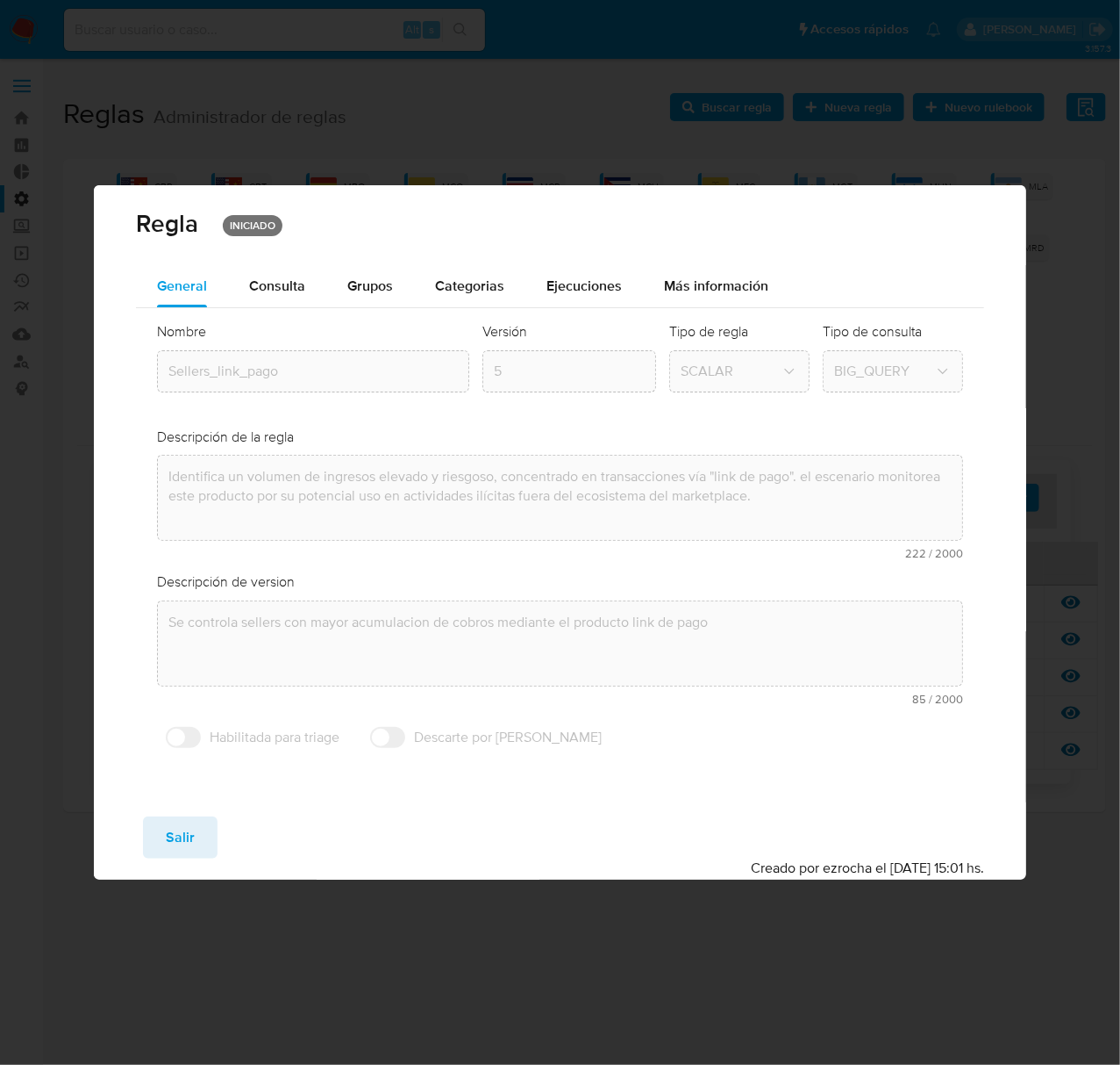
click at [261, 309] on div "Nombre text-es Sellers_link_pago text-pt Sellers_link_pago Aceptar Versión 5 Ti…" at bounding box center [560, 538] width 849 height 462
click at [262, 300] on div "Consulta" at bounding box center [277, 285] width 56 height 42
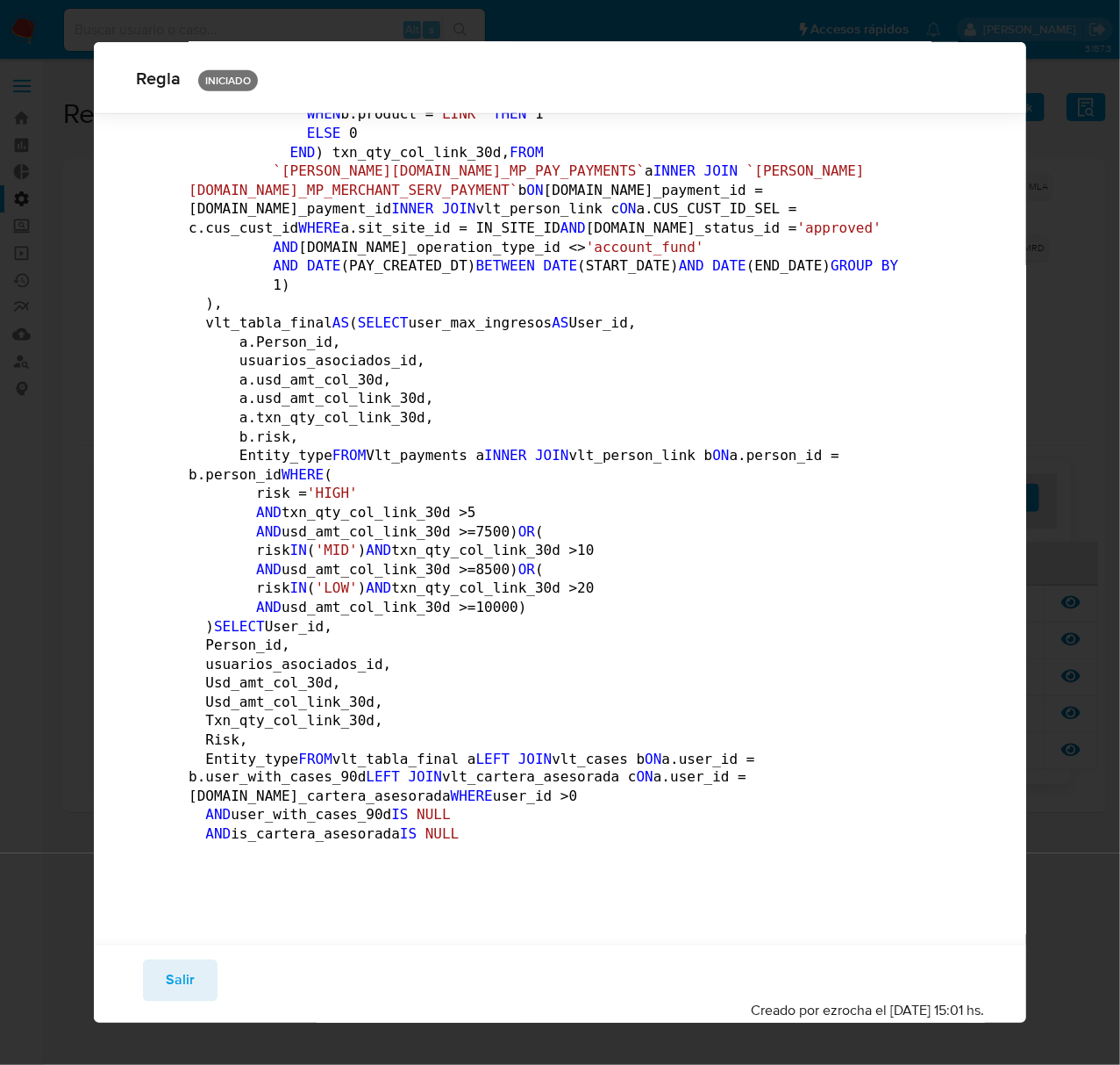
scroll to position [2922, 0]
